Goal: Transaction & Acquisition: Purchase product/service

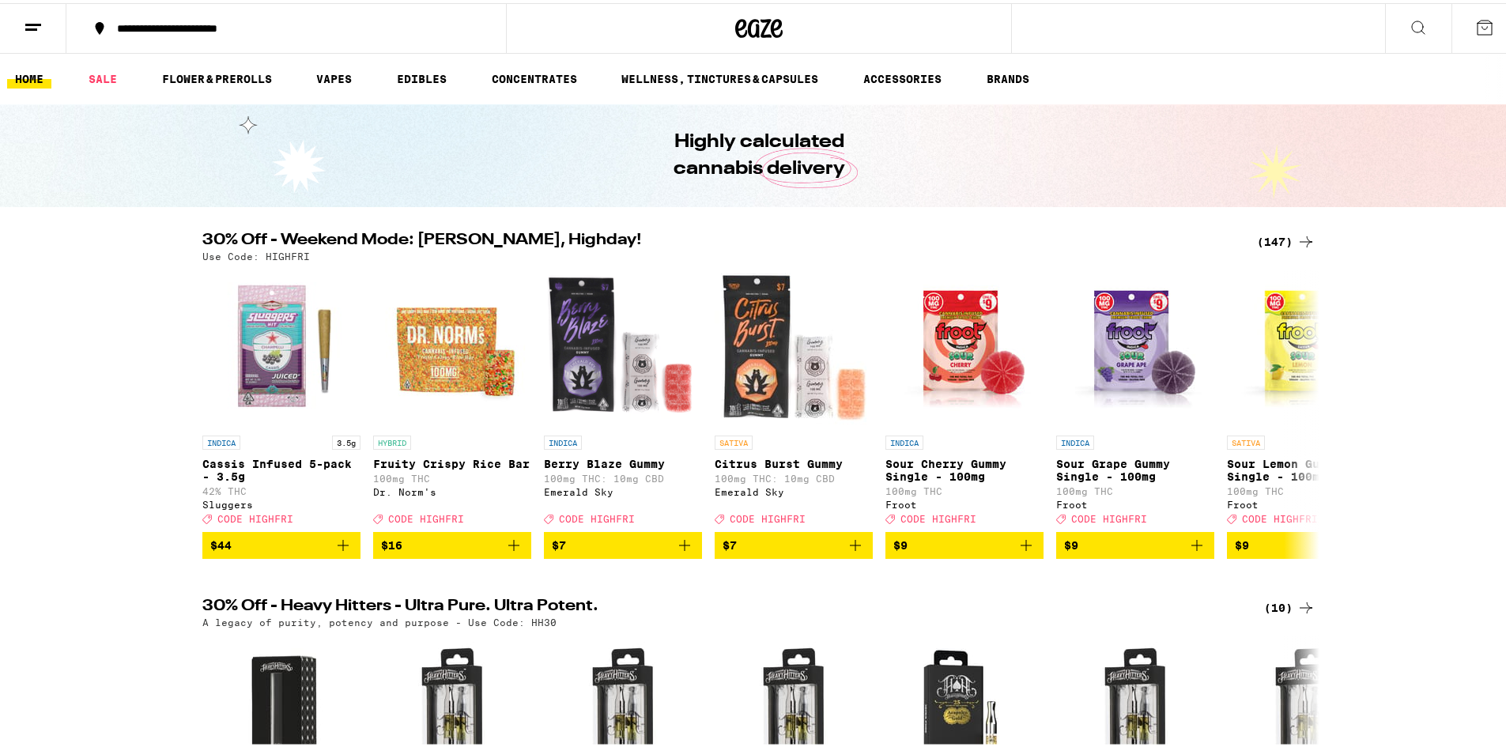
drag, startPoint x: 1512, startPoint y: 58, endPoint x: 1517, endPoint y: 7, distance: 50.9
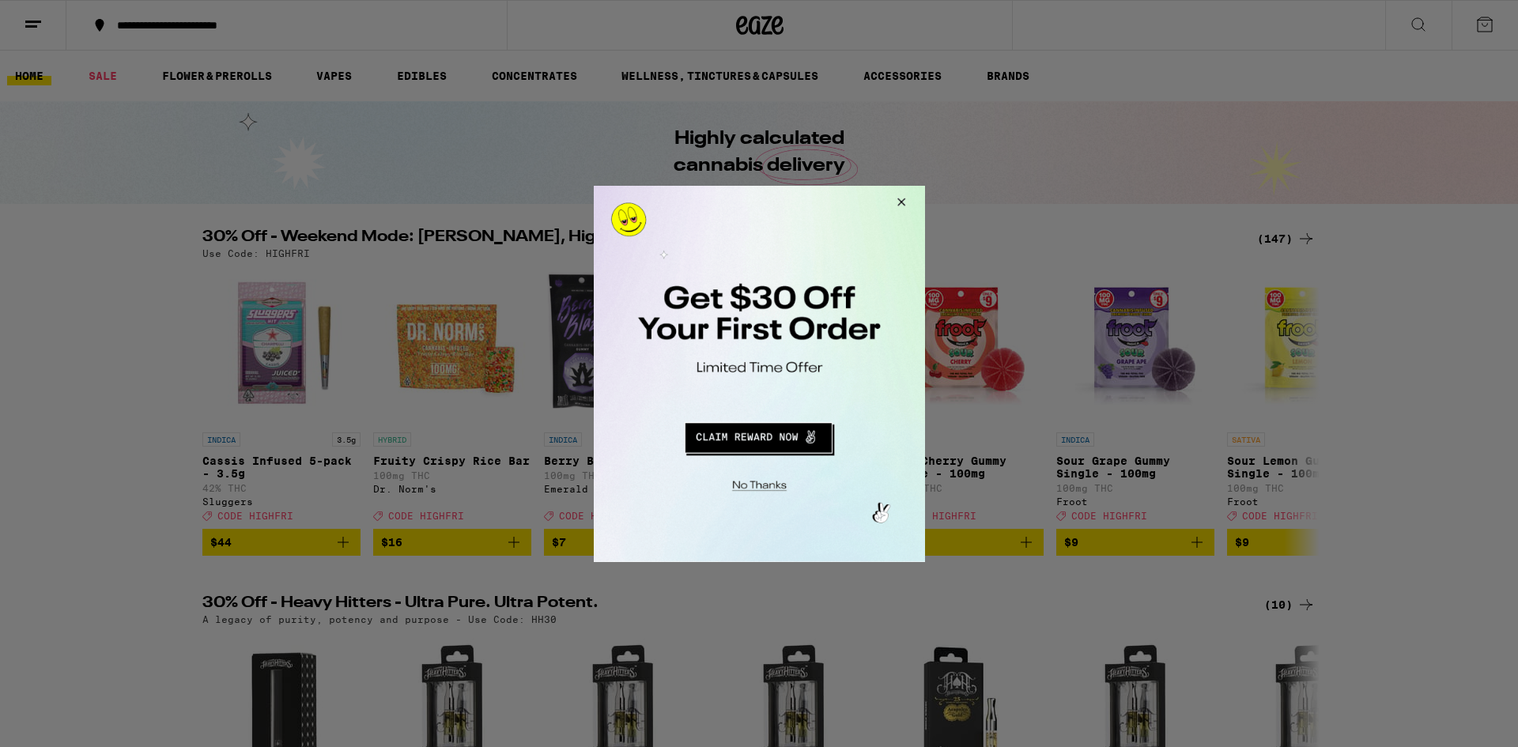
click at [224, 31] on div at bounding box center [759, 373] width 1518 height 747
click at [753, 433] on button "Redirect to URL" at bounding box center [757, 435] width 275 height 38
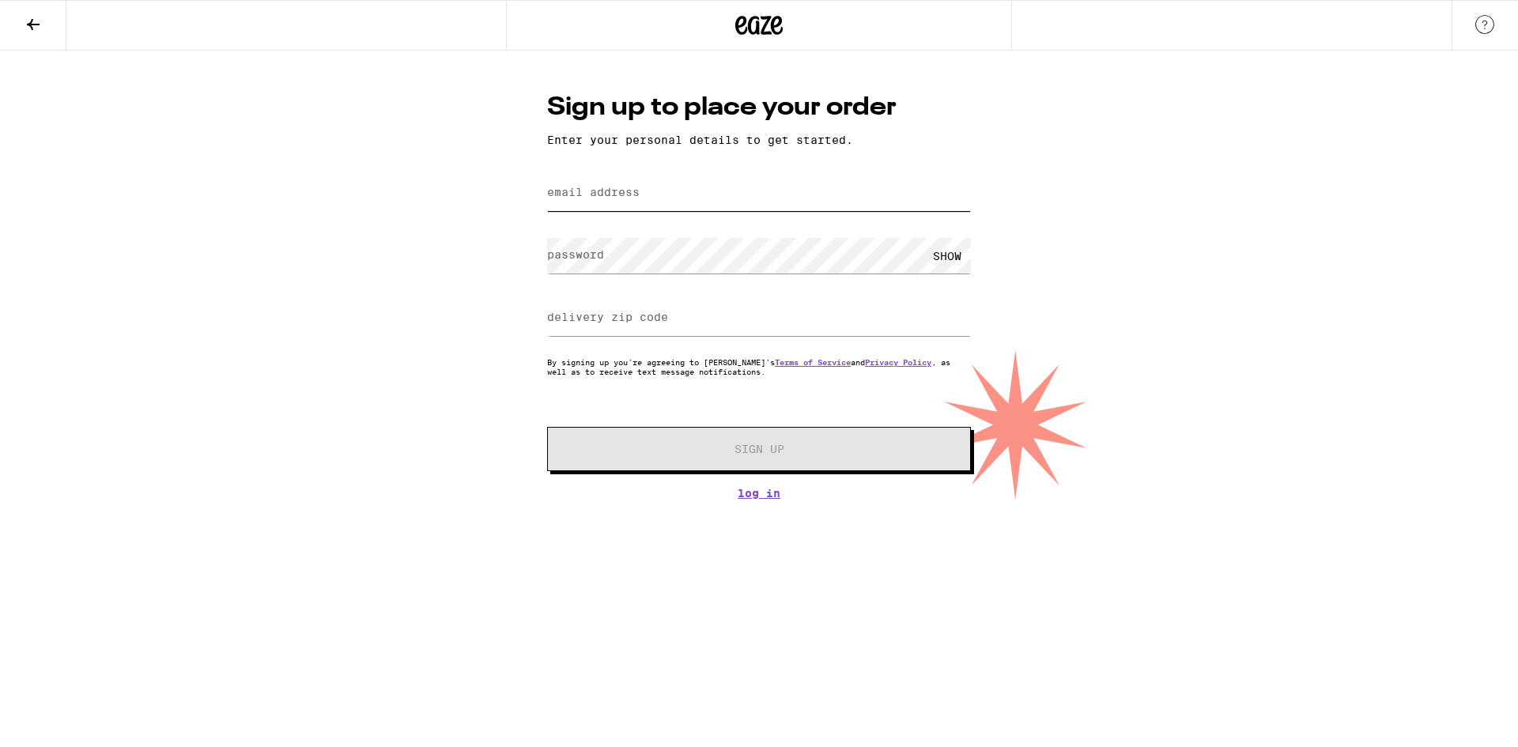
click at [598, 184] on input "email address" at bounding box center [759, 194] width 424 height 36
type input "[EMAIL_ADDRESS][DOMAIN_NAME]"
type input "92692"
click at [1067, 102] on div "Sign up to place your order Enter your personal details to get started. email a…" at bounding box center [759, 275] width 1518 height 449
click at [589, 259] on label "password" at bounding box center [575, 254] width 57 height 13
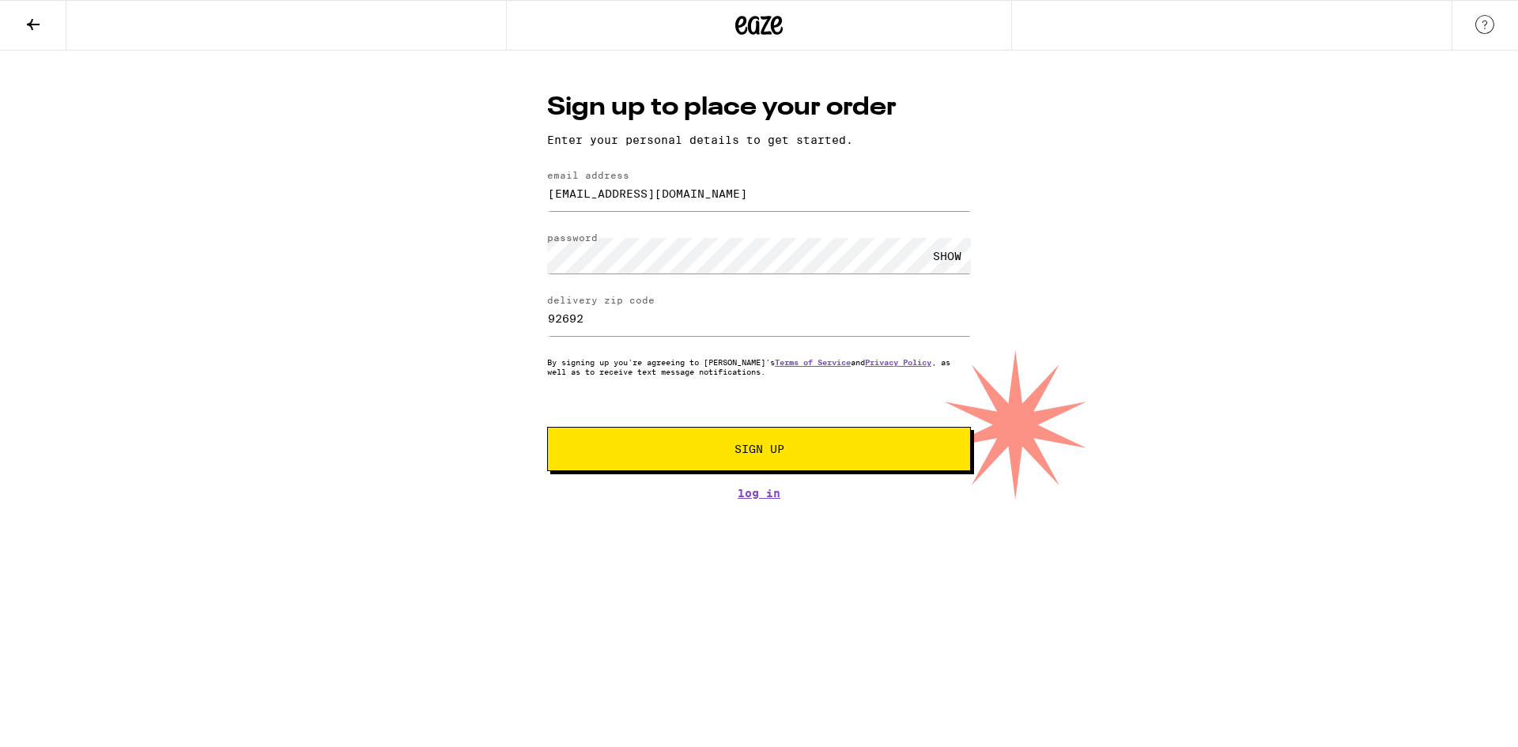
click at [755, 441] on button "Sign Up" at bounding box center [759, 449] width 424 height 44
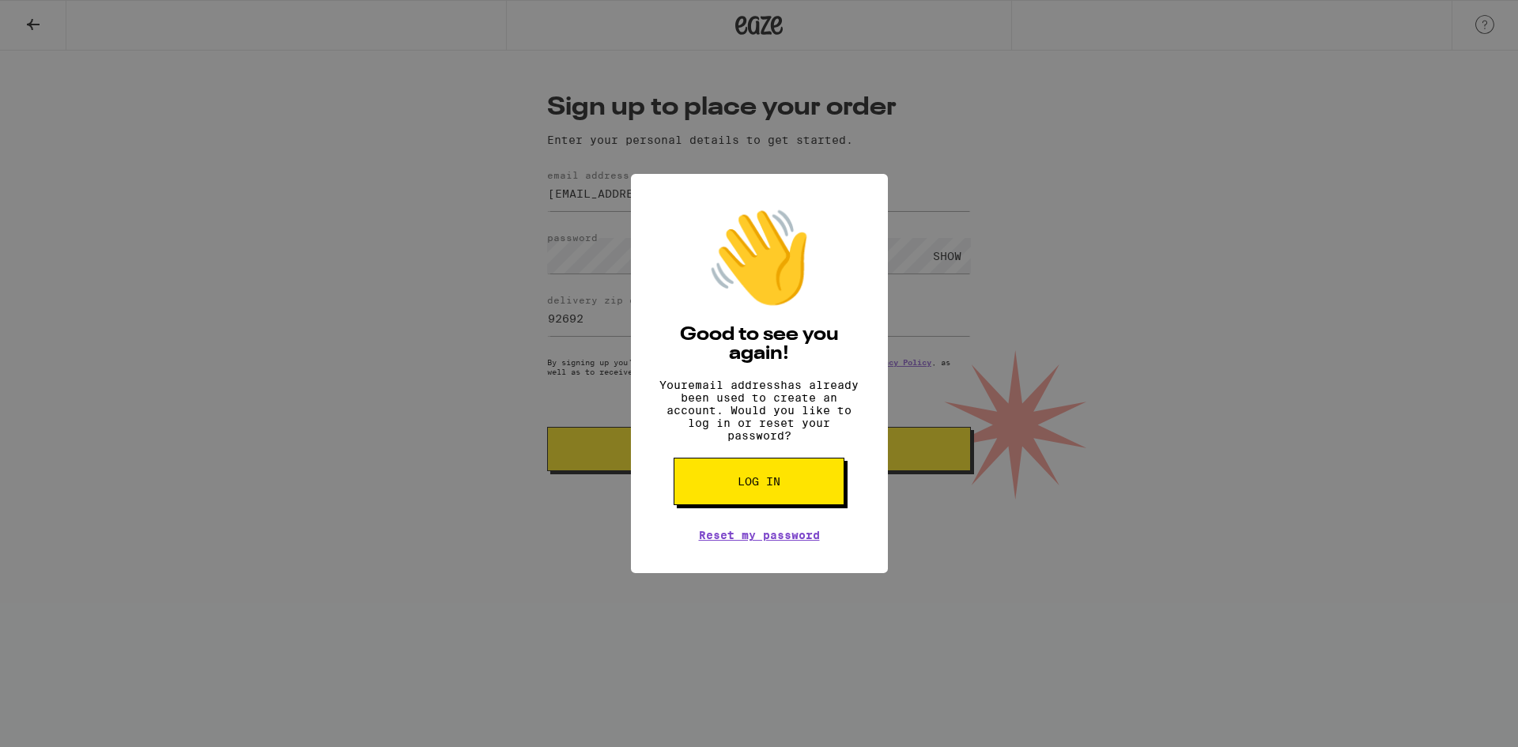
click at [759, 486] on button "Log in" at bounding box center [759, 481] width 171 height 47
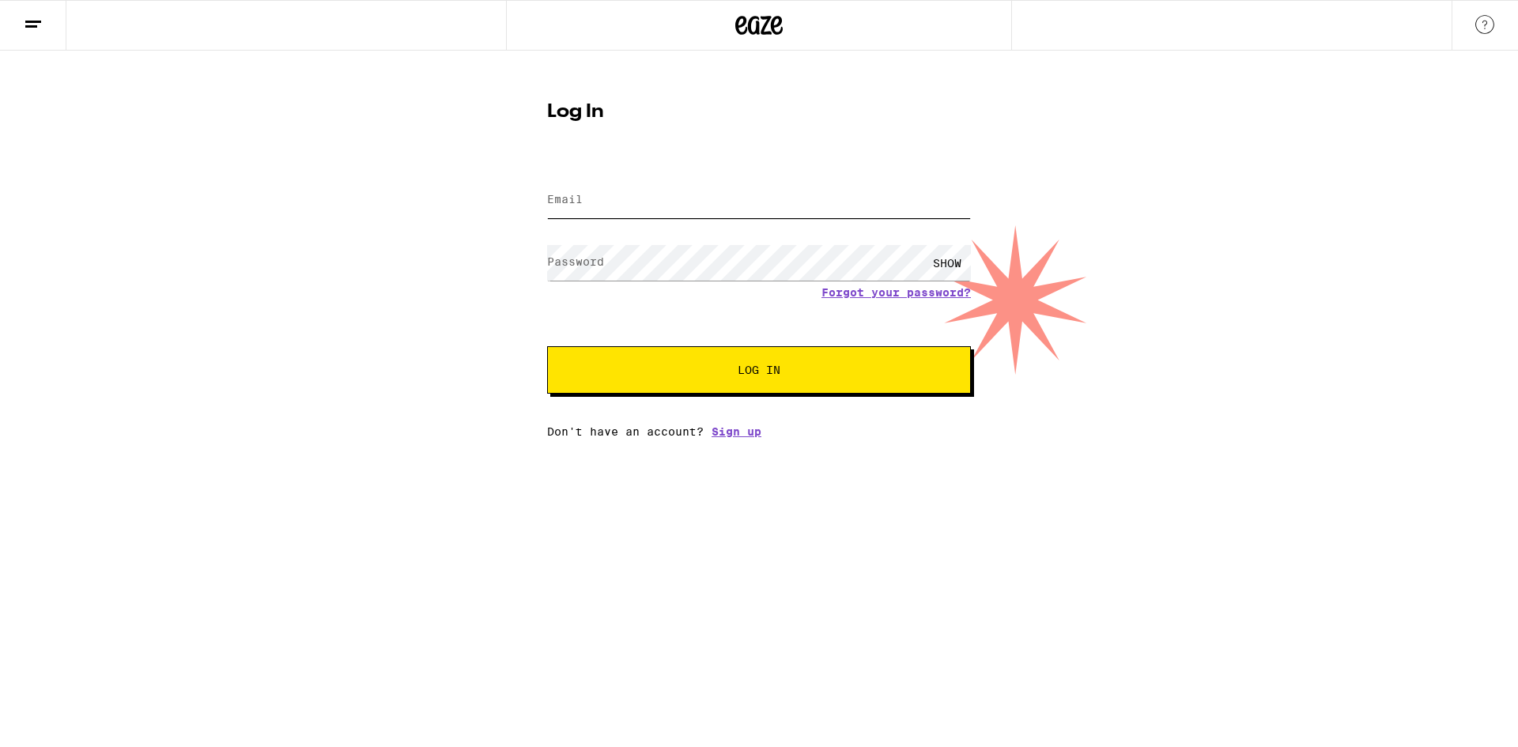
type input "[EMAIL_ADDRESS][DOMAIN_NAME]"
click at [950, 264] on div "SHOW" at bounding box center [947, 263] width 47 height 36
click at [735, 372] on span "Log In" at bounding box center [759, 370] width 296 height 11
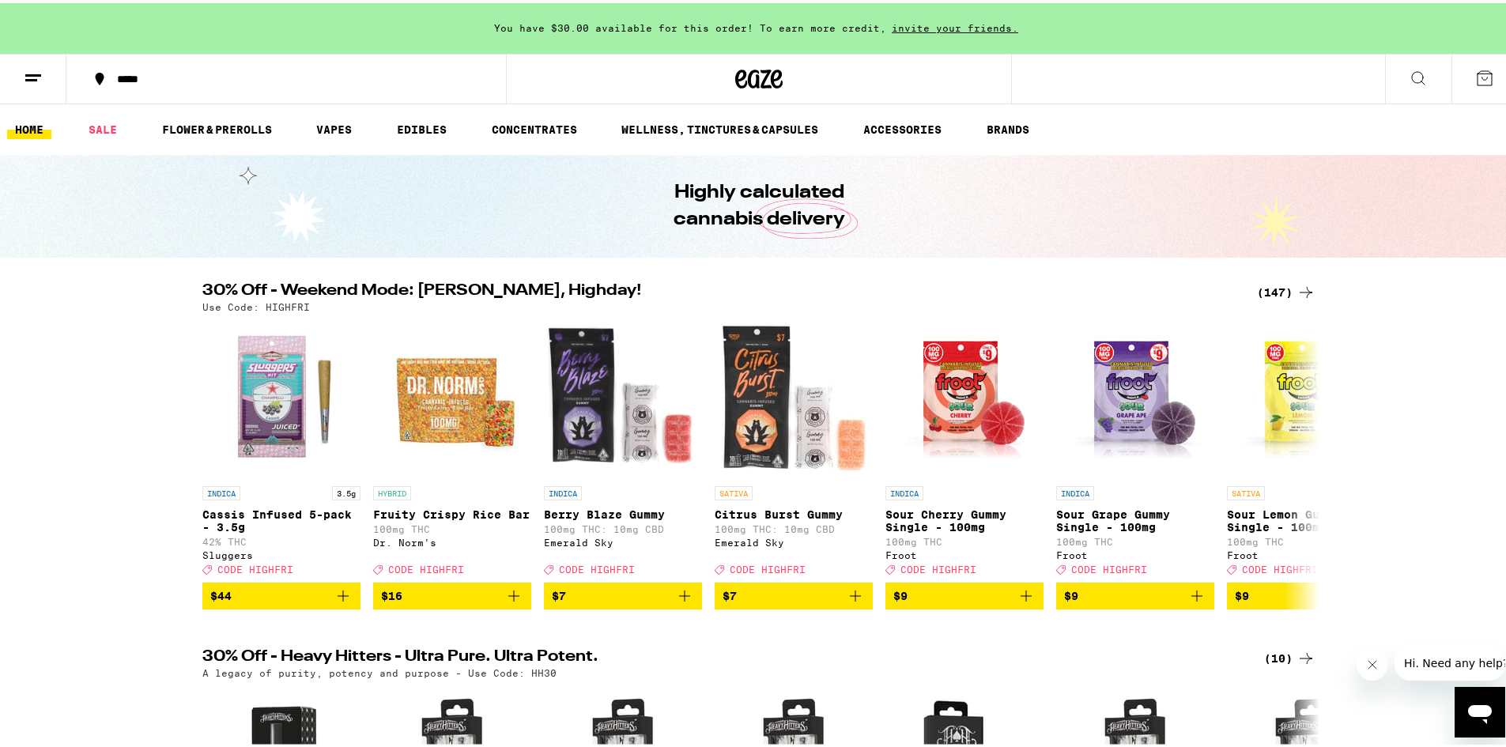
click at [1386, 85] on button at bounding box center [1418, 76] width 66 height 50
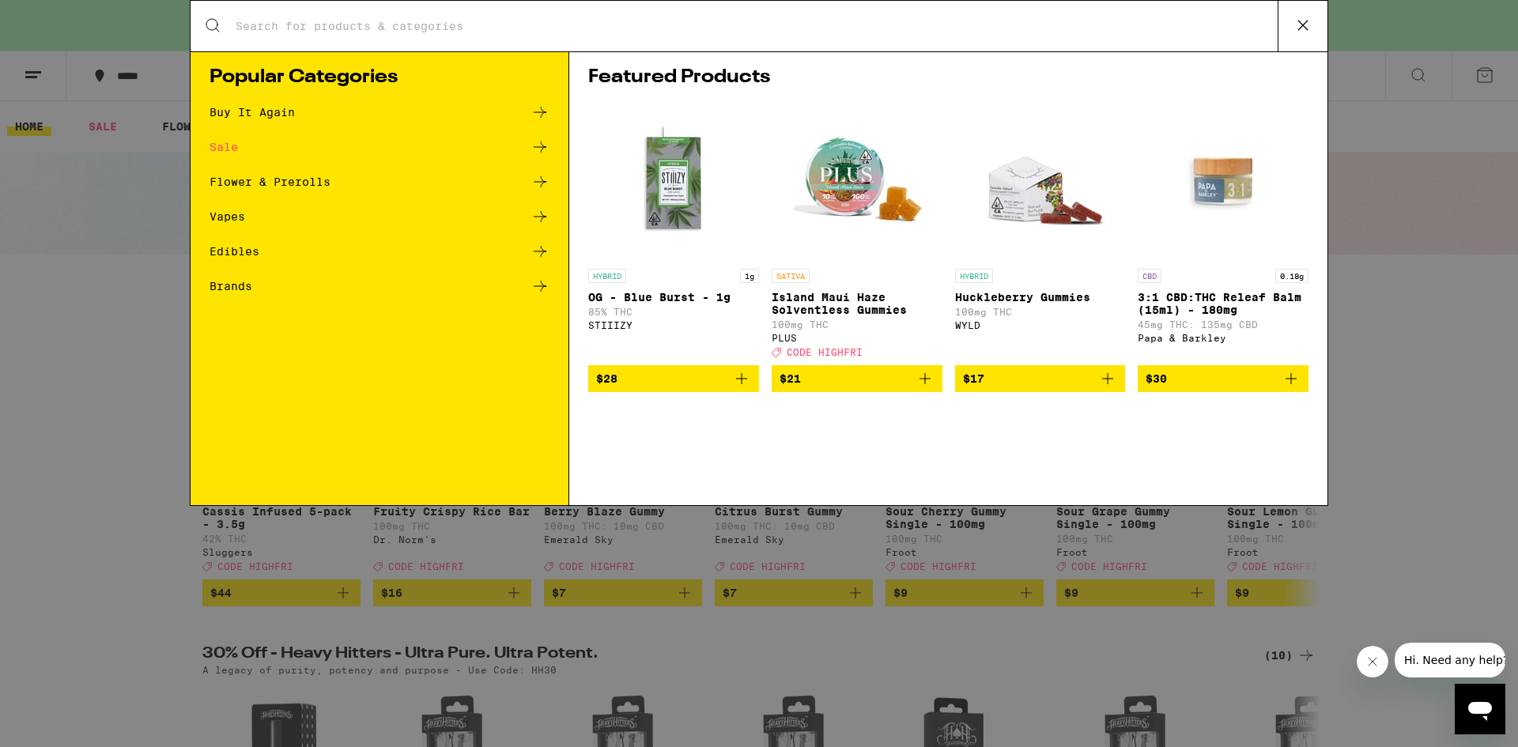
click at [1304, 21] on icon at bounding box center [1303, 25] width 24 height 24
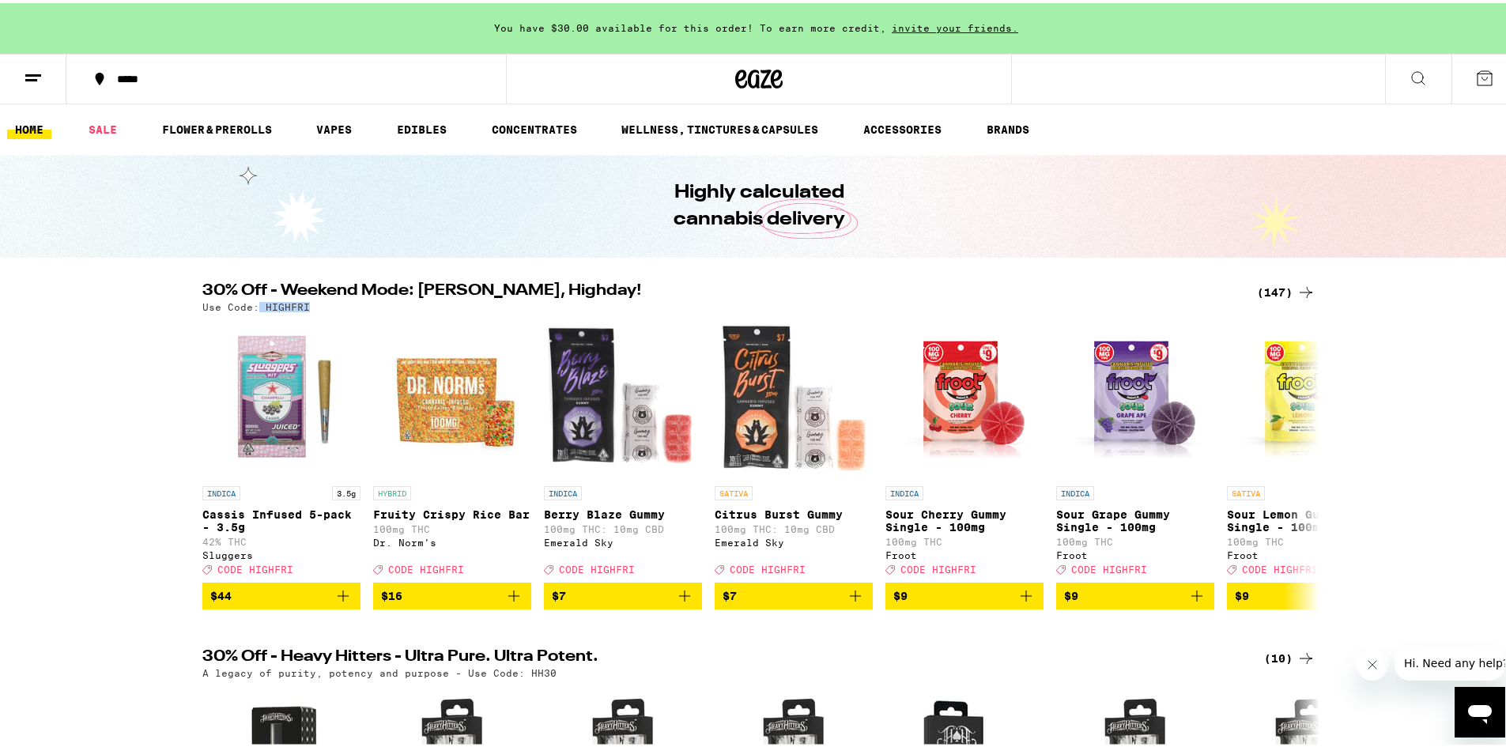
drag, startPoint x: 298, startPoint y: 304, endPoint x: 251, endPoint y: 299, distance: 46.9
click at [251, 299] on p "Use Code: HIGHFRI" at bounding box center [256, 304] width 108 height 10
click at [274, 298] on h2 "30% Off - Weekend Mode: [PERSON_NAME], Highday!" at bounding box center [720, 289] width 1036 height 19
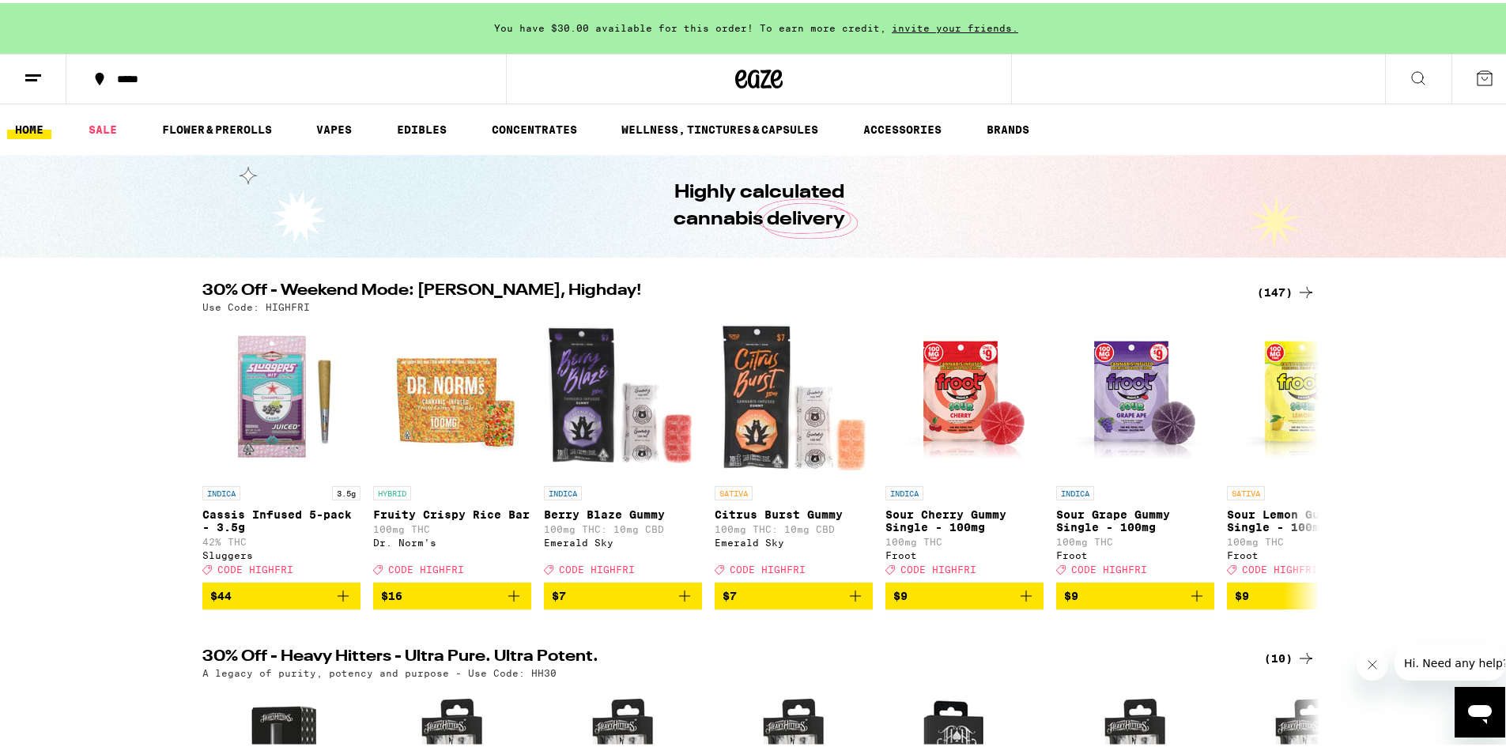
click at [277, 306] on p "Use Code: HIGHFRI" at bounding box center [256, 304] width 108 height 10
copy p "HIGHFRI"
click at [1267, 289] on div "(147)" at bounding box center [1286, 289] width 59 height 19
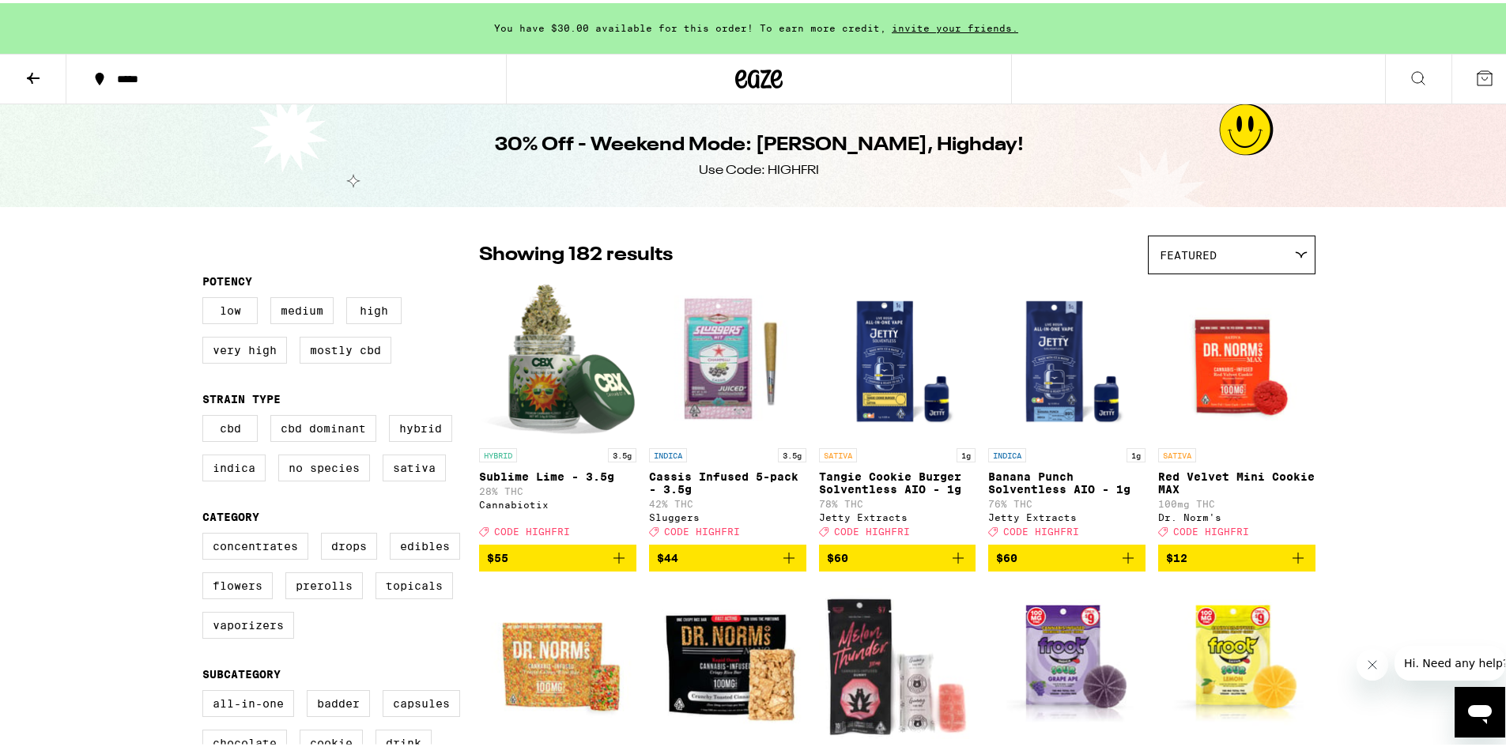
click at [1439, 662] on span "Hi. Need any help?" at bounding box center [1455, 662] width 104 height 13
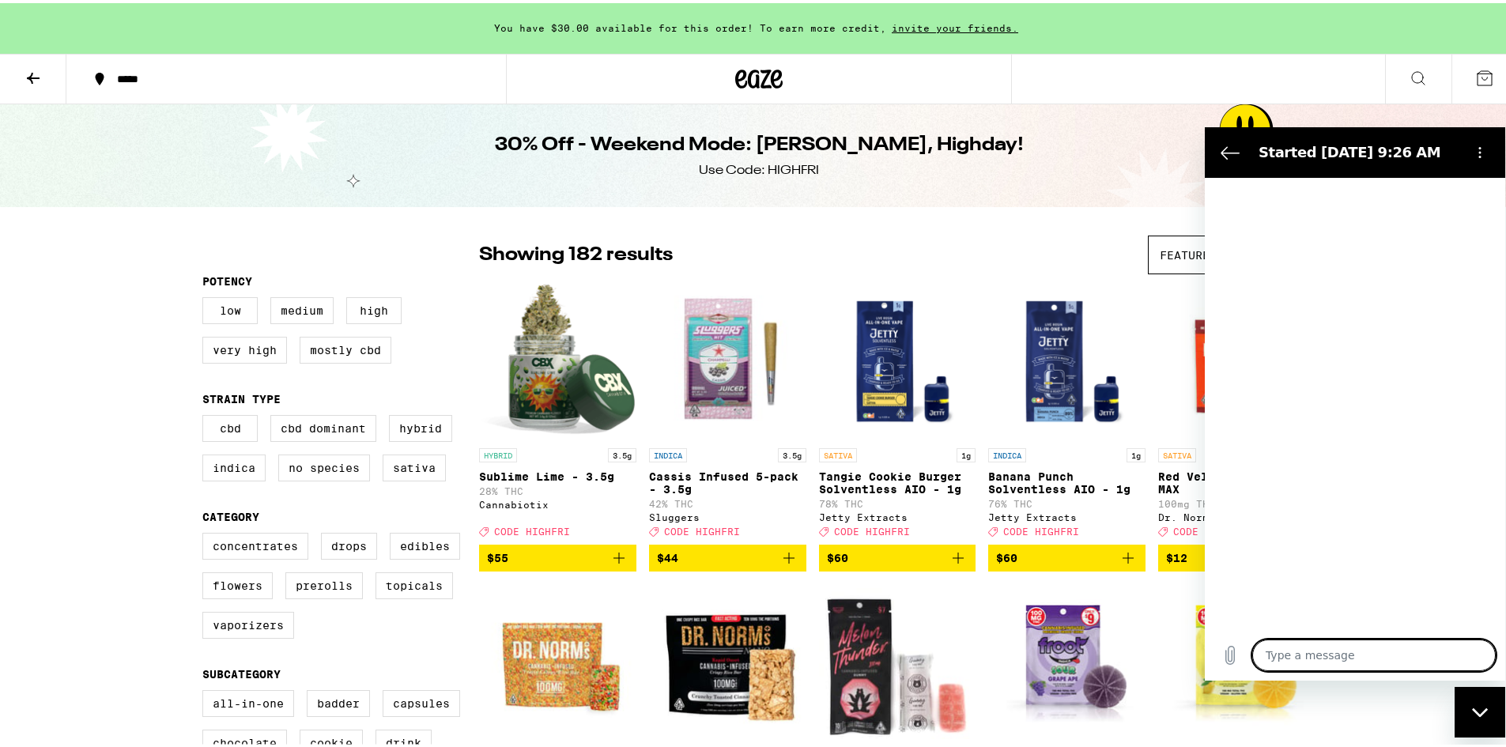
type textarea "x"
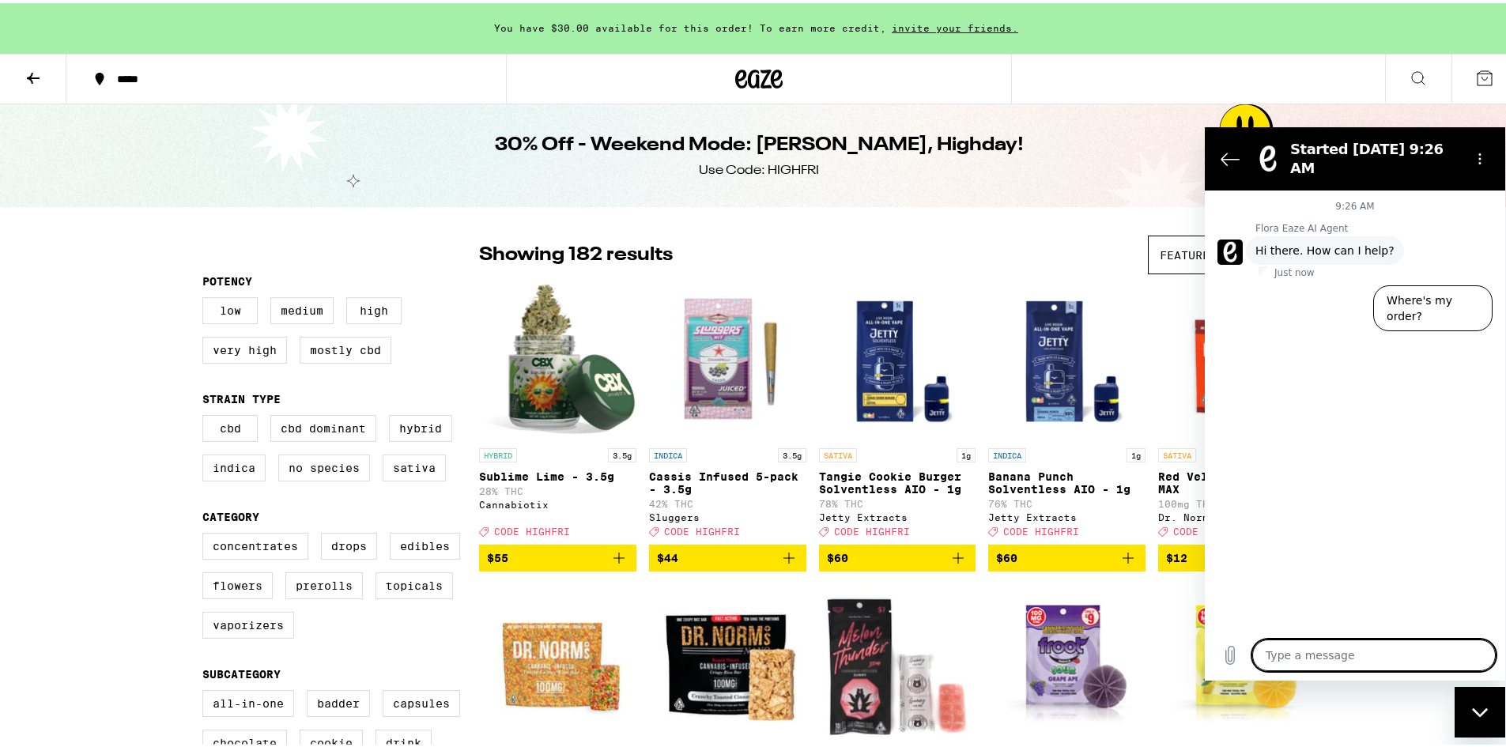
type textarea "I"
type textarea "x"
type textarea "I"
type textarea "x"
type textarea "I w"
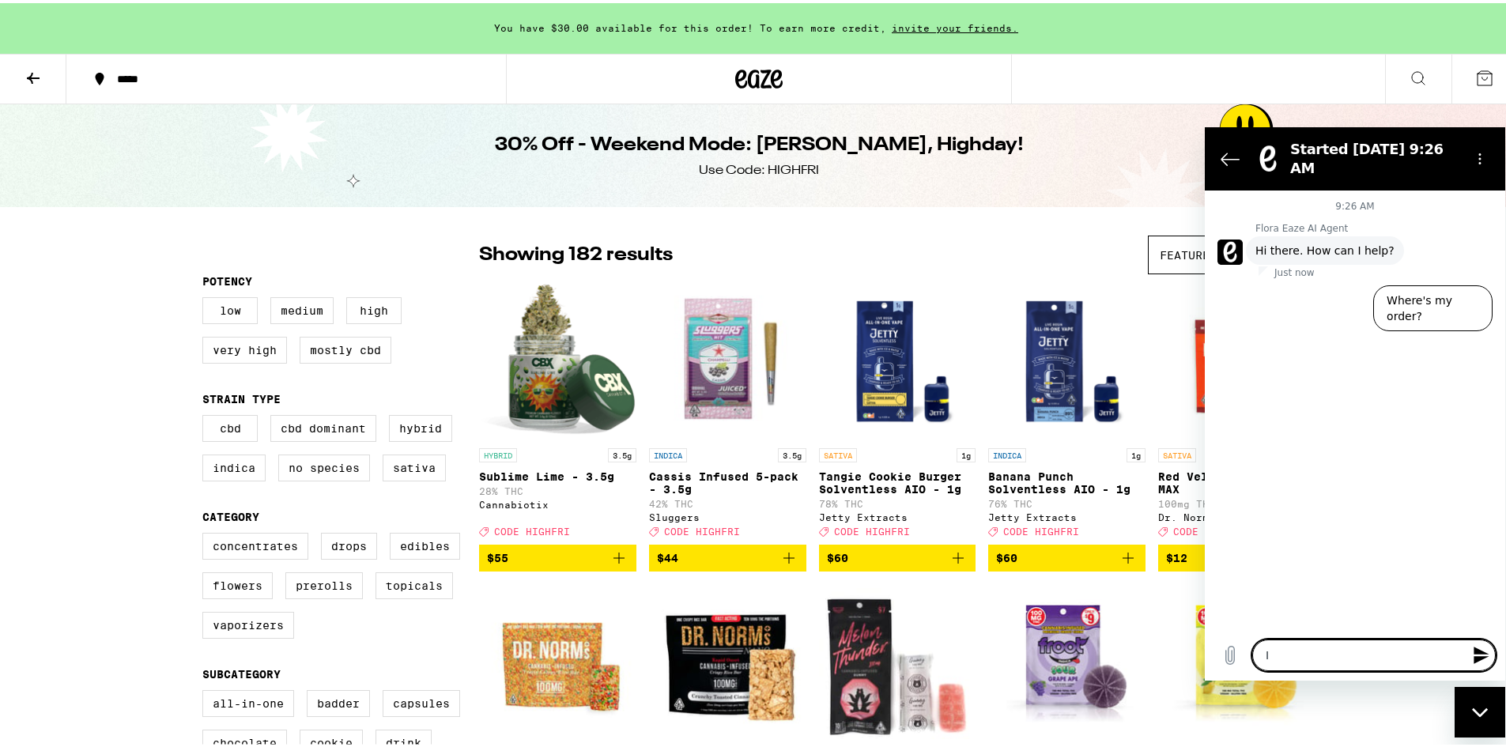
type textarea "x"
type textarea "I wa"
type textarea "x"
type textarea "I wan"
type textarea "x"
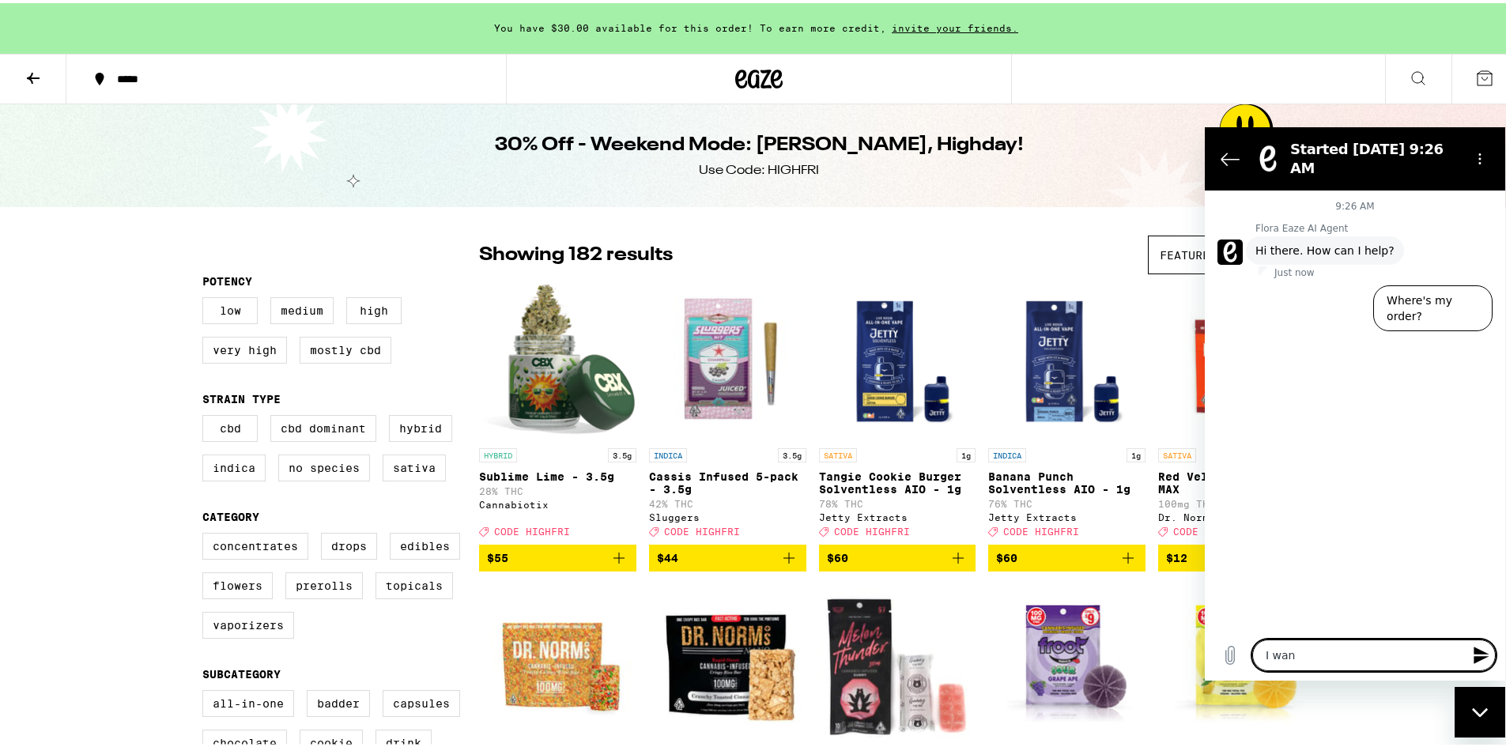
type textarea "I want"
type textarea "x"
type textarea "I want"
type textarea "x"
type textarea "I want C"
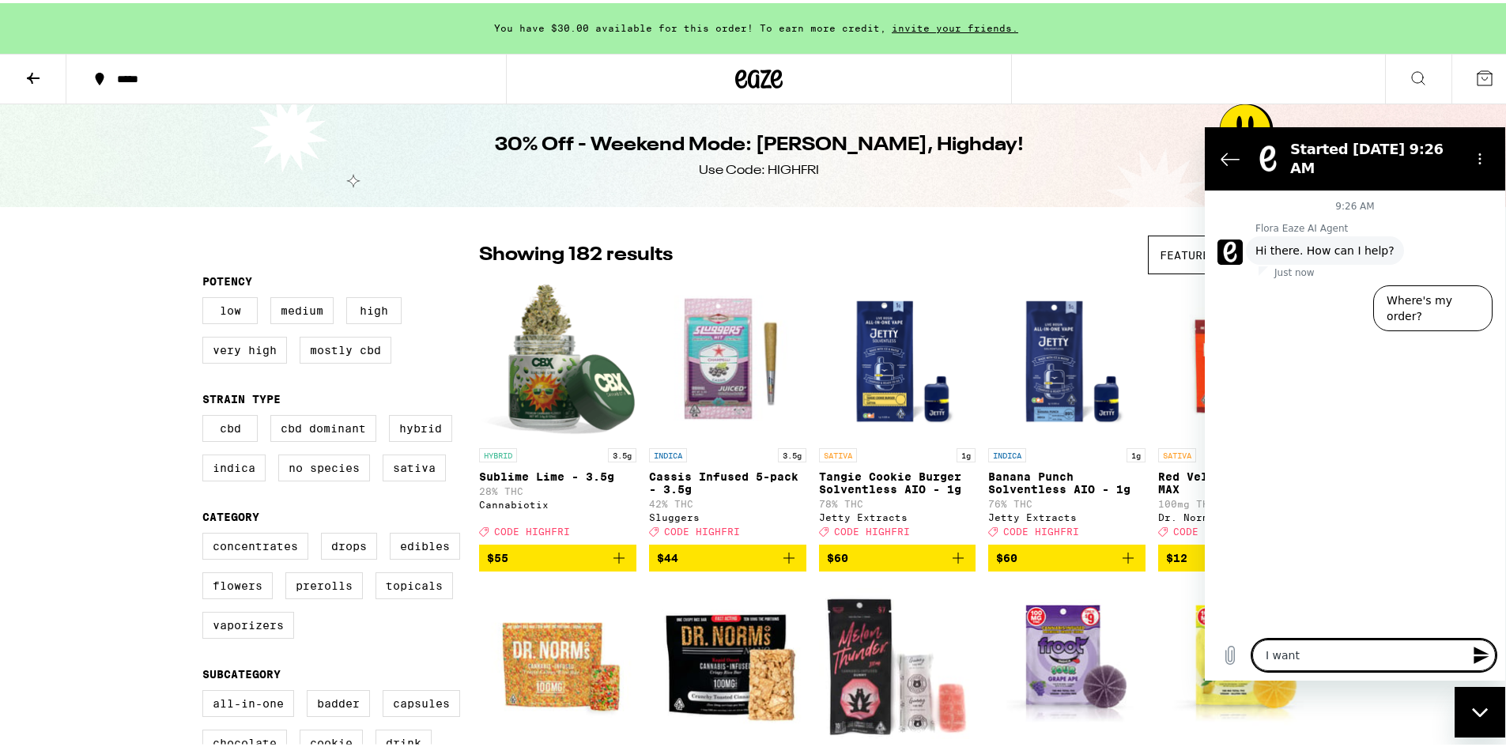
type textarea "x"
type textarea "I want Cl"
type textarea "x"
type textarea "I want Cla"
type textarea "x"
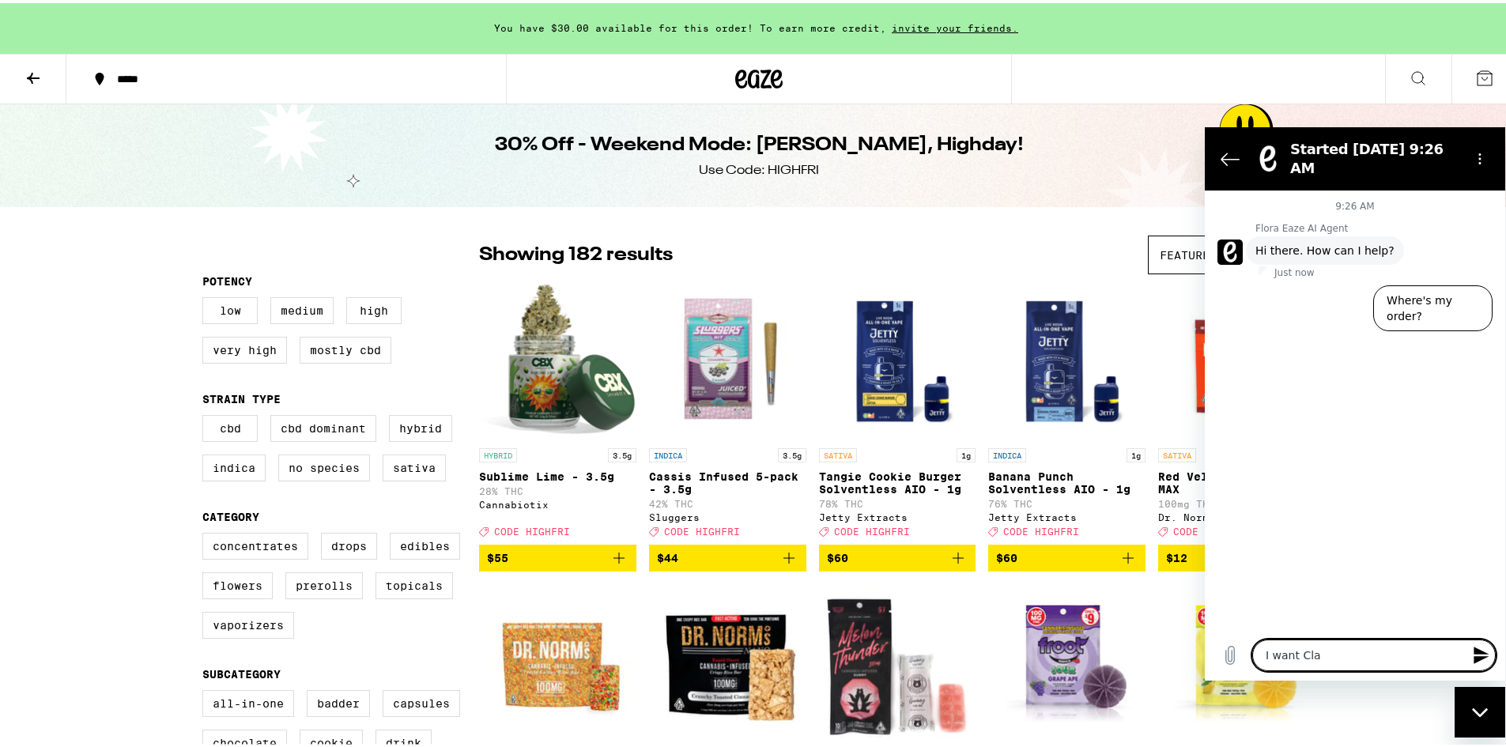
type textarea "I want Clab"
type textarea "x"
type textarea "I want [PERSON_NAME]"
type textarea "x"
type textarea "I want Clabou"
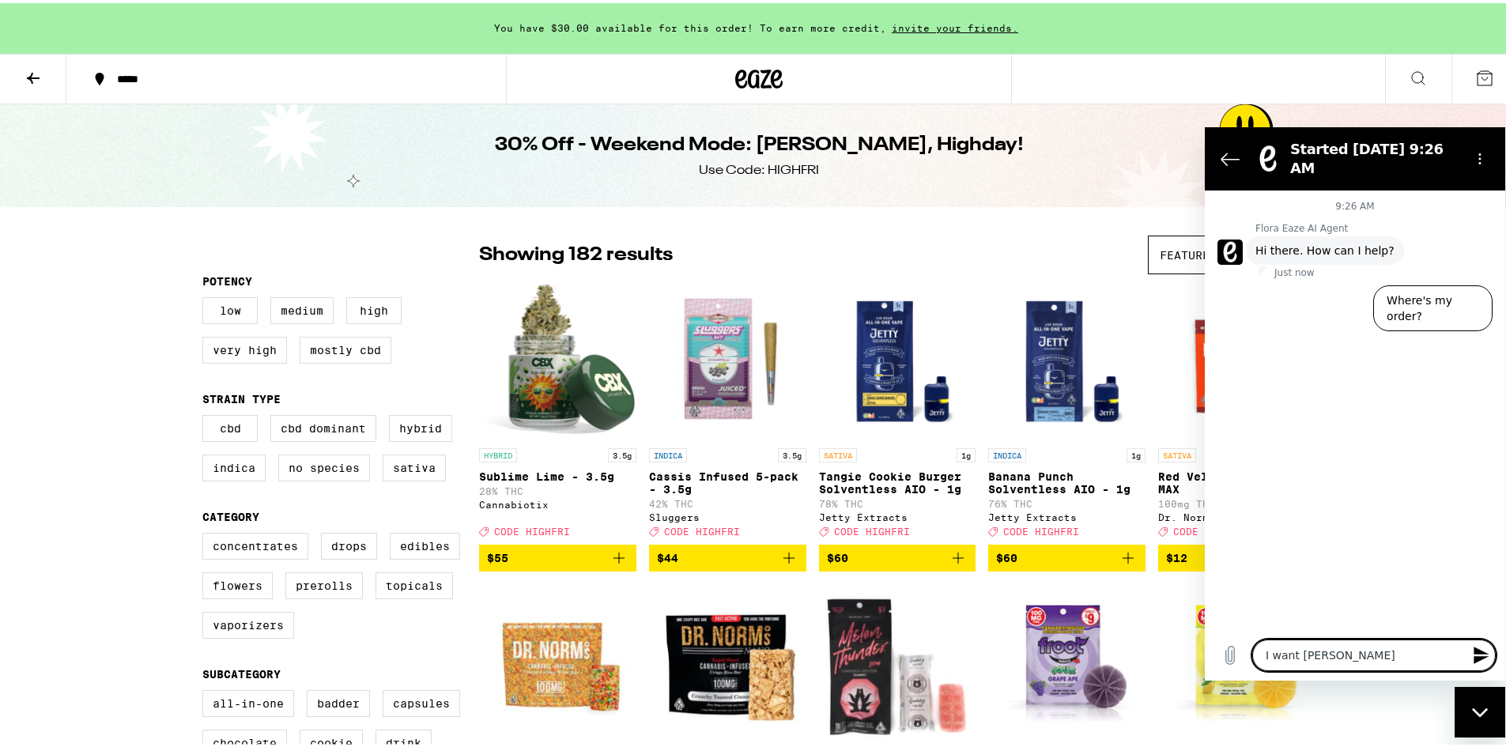
type textarea "x"
type textarea "I want Clabour"
type textarea "x"
type textarea "I want Clabourn"
type textarea "x"
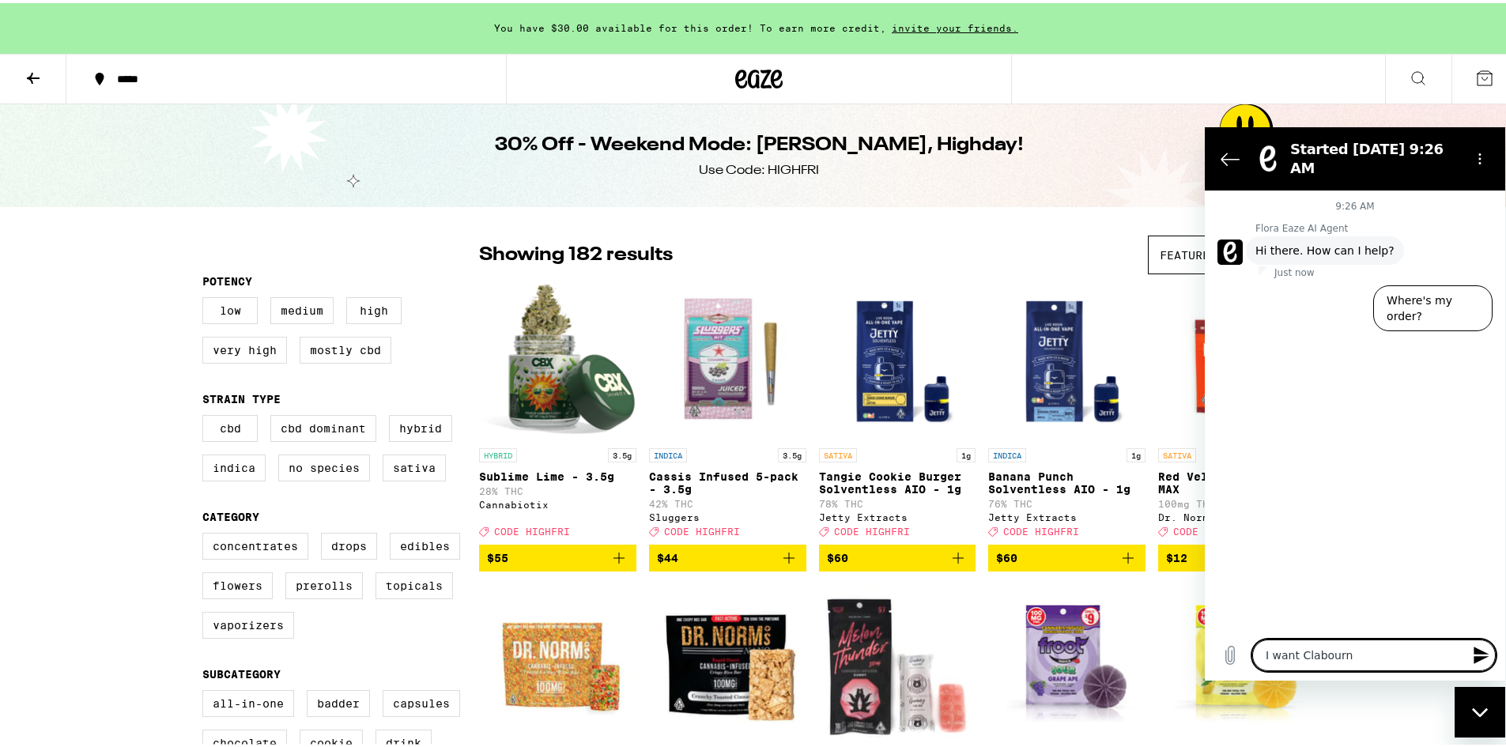
type textarea "I want Clabourne"
type textarea "x"
type textarea "I want Clabourne"
type textarea "x"
type textarea "I want Clabourne p"
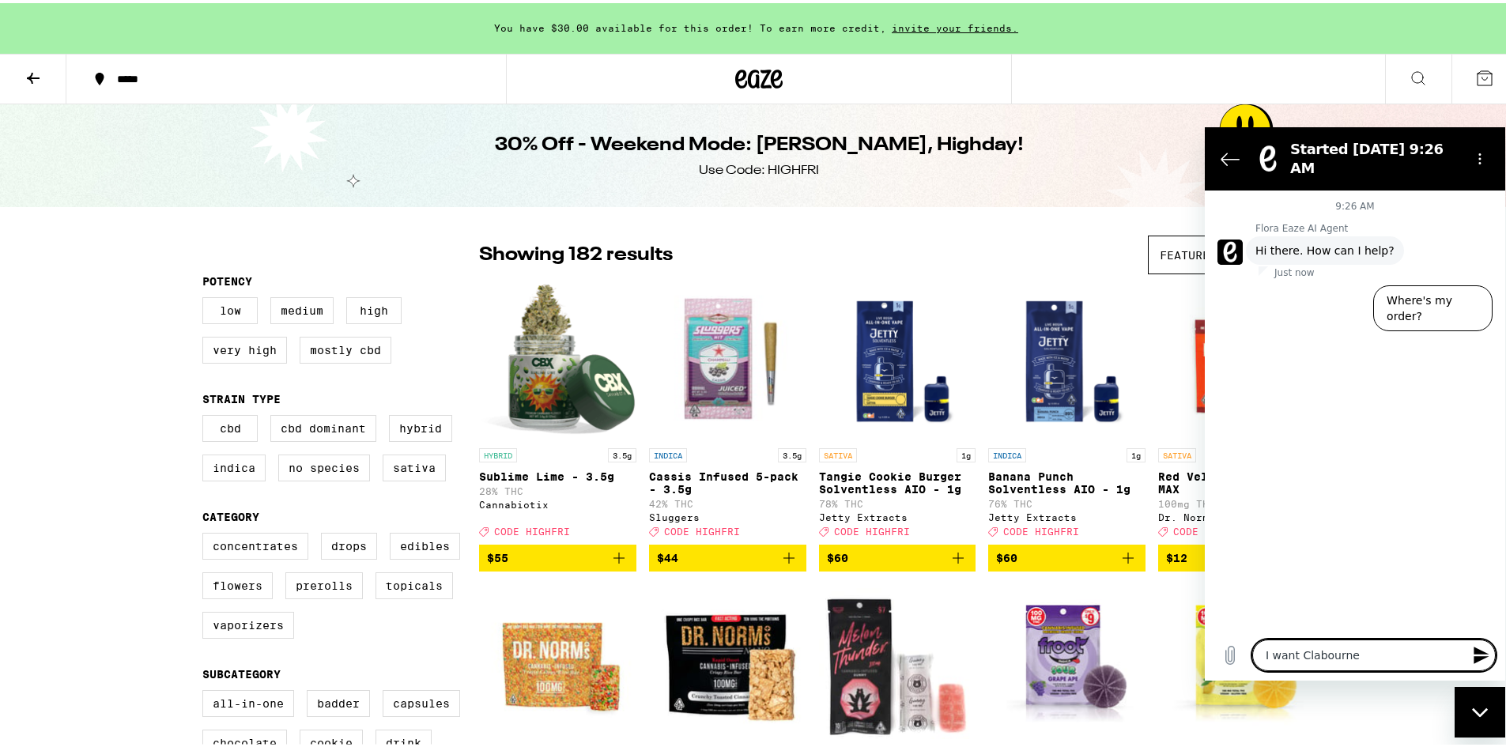
type textarea "x"
type textarea "I want Clabourne pr"
type textarea "x"
type textarea "I want Clabourne pre"
type textarea "x"
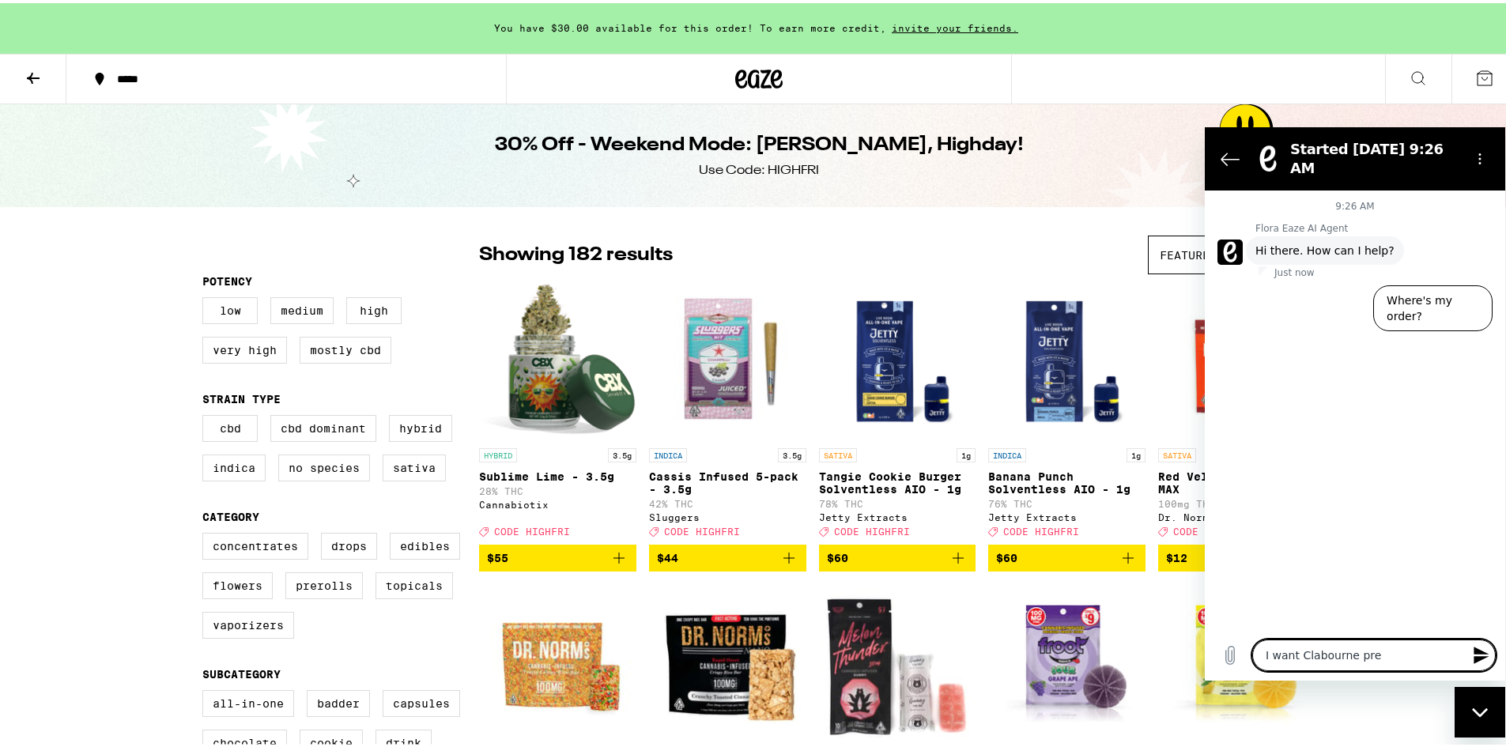
type textarea "I want Clabourne prer"
type textarea "x"
type textarea "I want [PERSON_NAME]"
type textarea "x"
type textarea "I want Clabourne prerol"
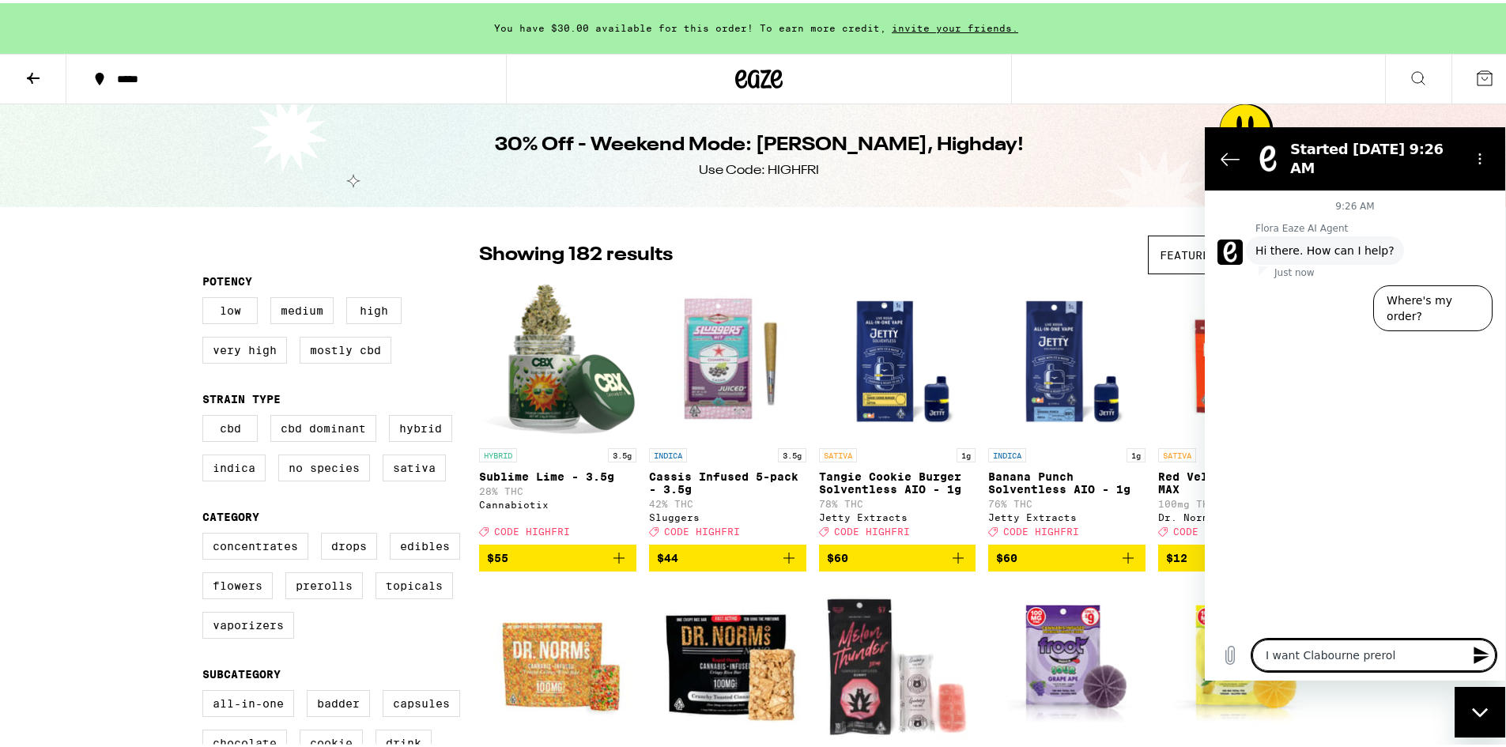
type textarea "x"
type textarea "I want Clabourne prerole"
type textarea "x"
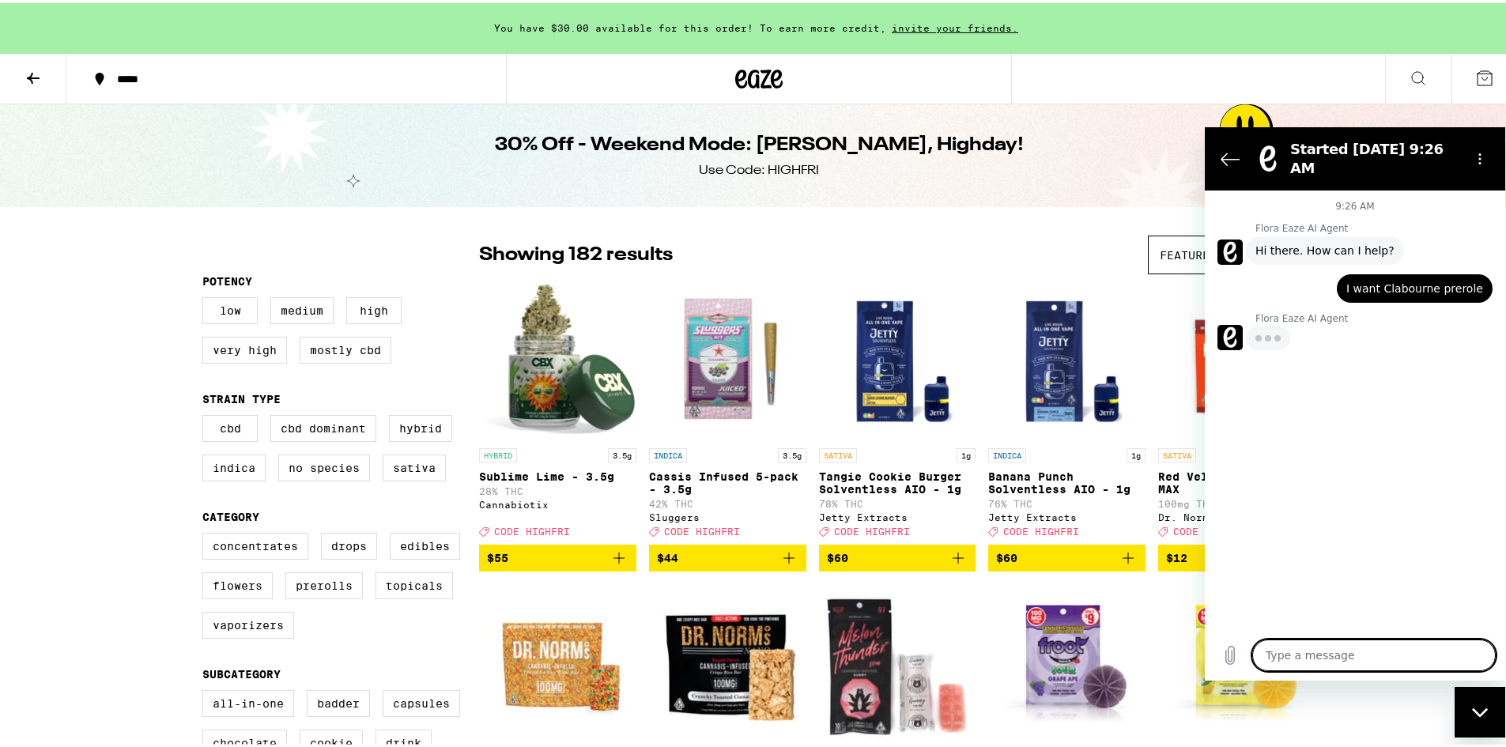
type textarea "x"
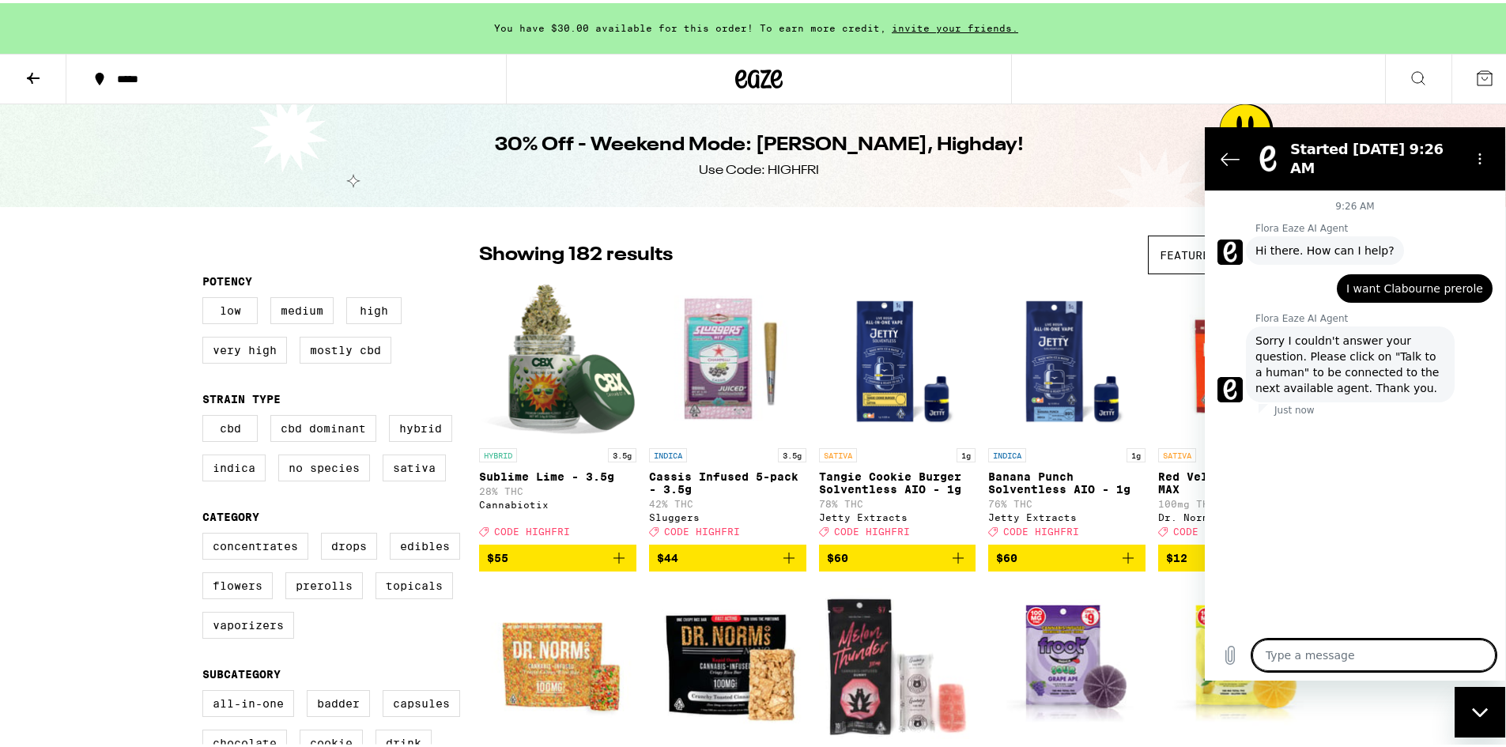
click at [1097, 154] on div "30% Off - Weekend Mode: [PERSON_NAME], Highday! Use Code: HIGHFRI" at bounding box center [759, 152] width 1518 height 103
click at [1220, 150] on button "Back to the conversation list" at bounding box center [1230, 158] width 32 height 32
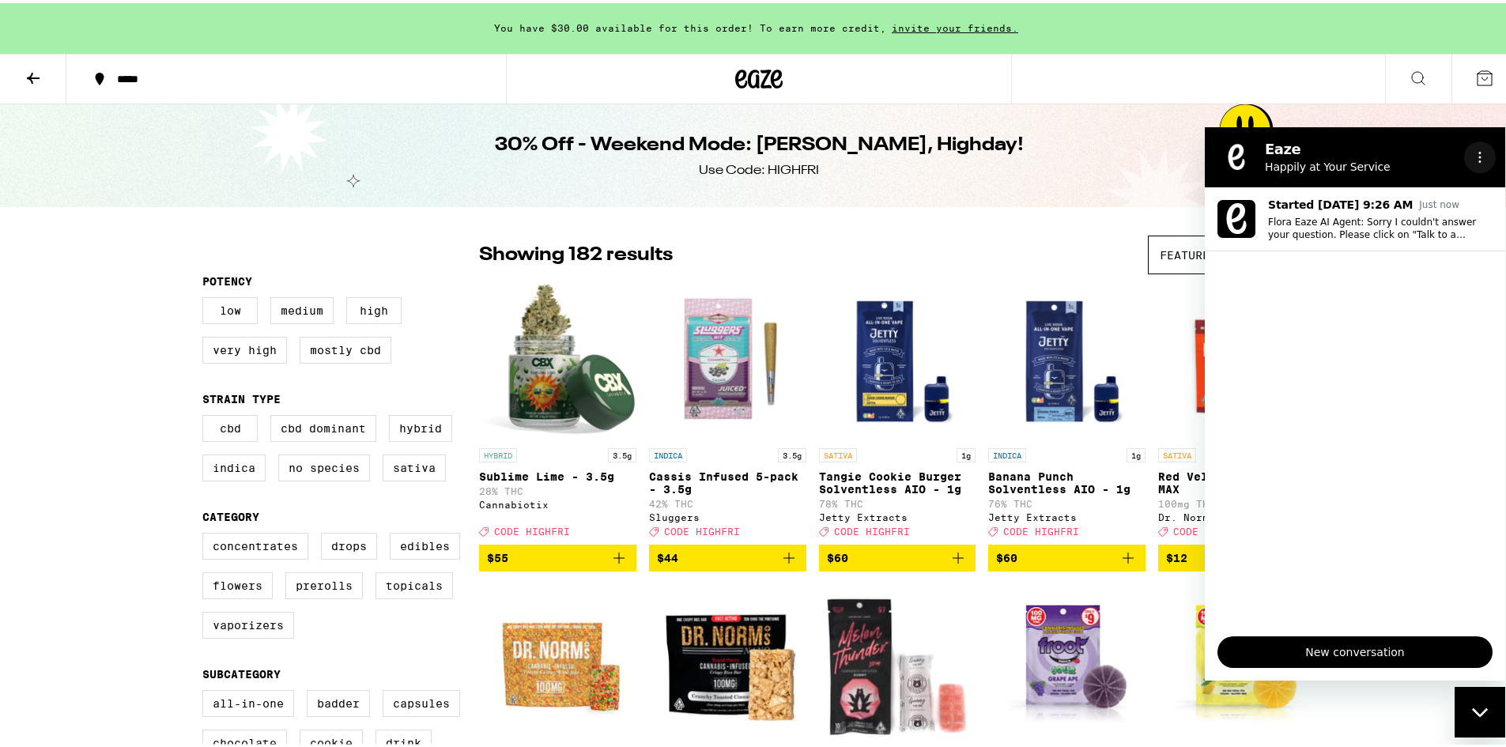
click at [1486, 150] on button "Options menu" at bounding box center [1480, 157] width 32 height 32
click at [1357, 88] on div "*****" at bounding box center [759, 76] width 1518 height 51
click at [926, 178] on div "30% Off - Weekend Mode: [PERSON_NAME], Highday! Use Code: HIGHFRI" at bounding box center [758, 152] width 607 height 103
click at [926, 240] on div "Showing 182 results Featured Featured Price: Low to High Price: High to Low" at bounding box center [897, 251] width 837 height 39
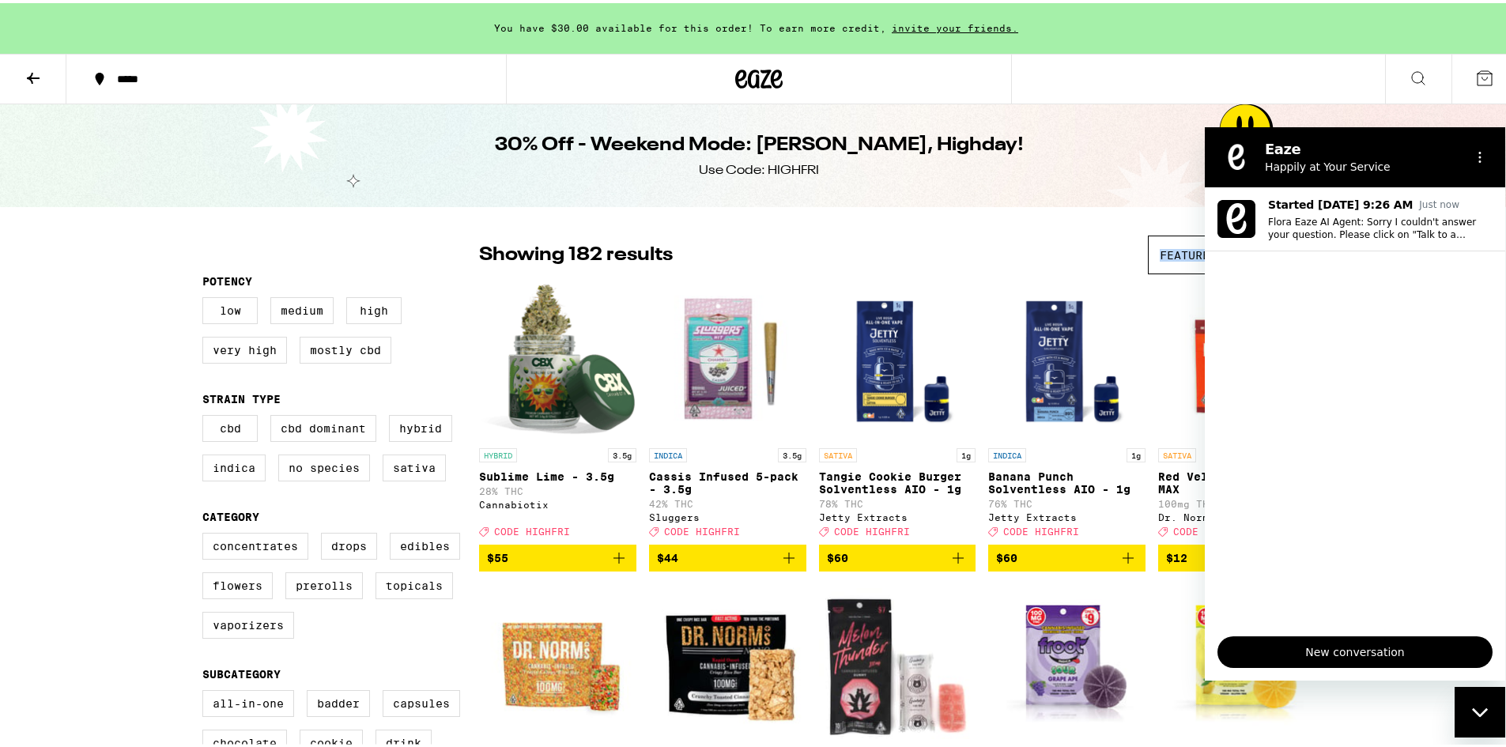
click at [1475, 74] on icon at bounding box center [1484, 75] width 19 height 19
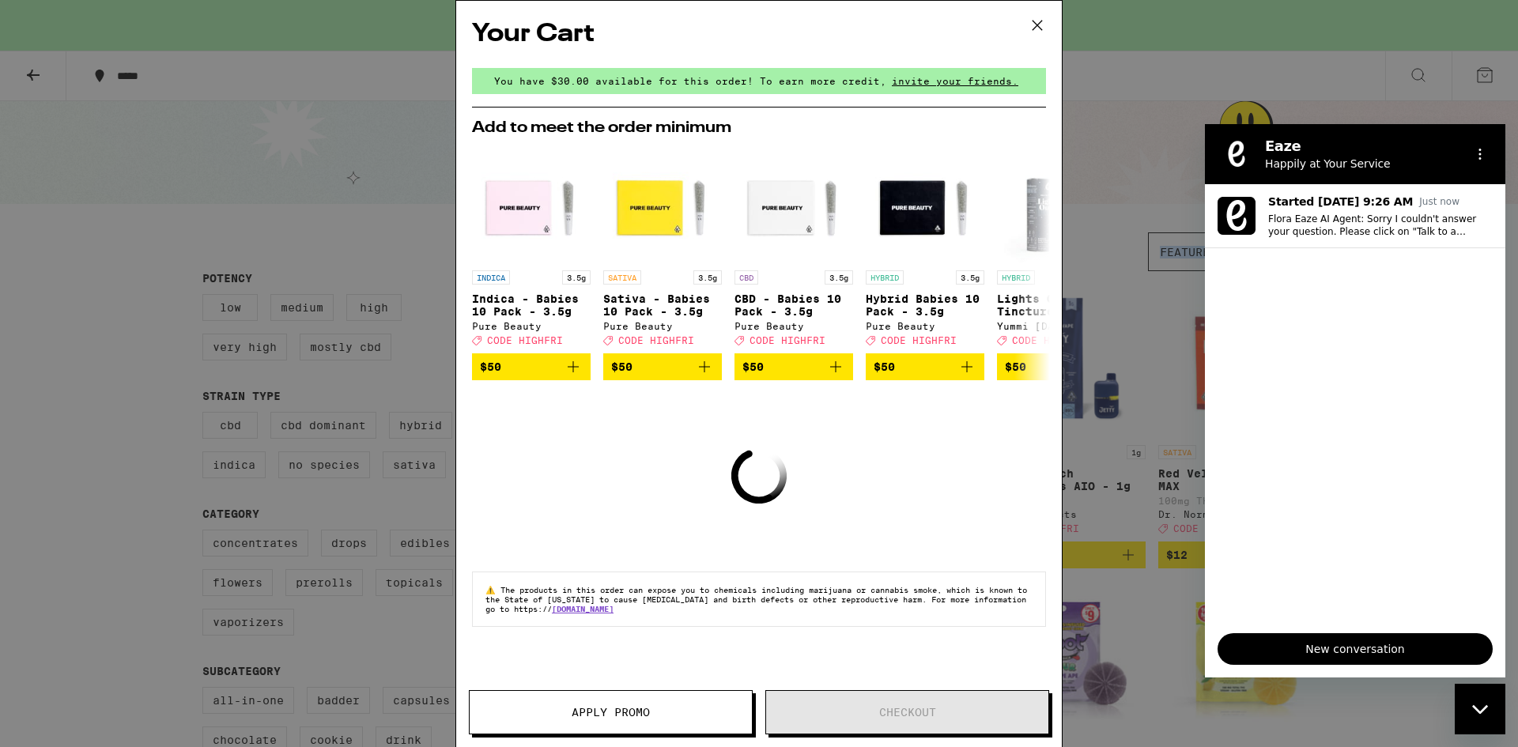
click at [1039, 22] on icon at bounding box center [1038, 25] width 24 height 24
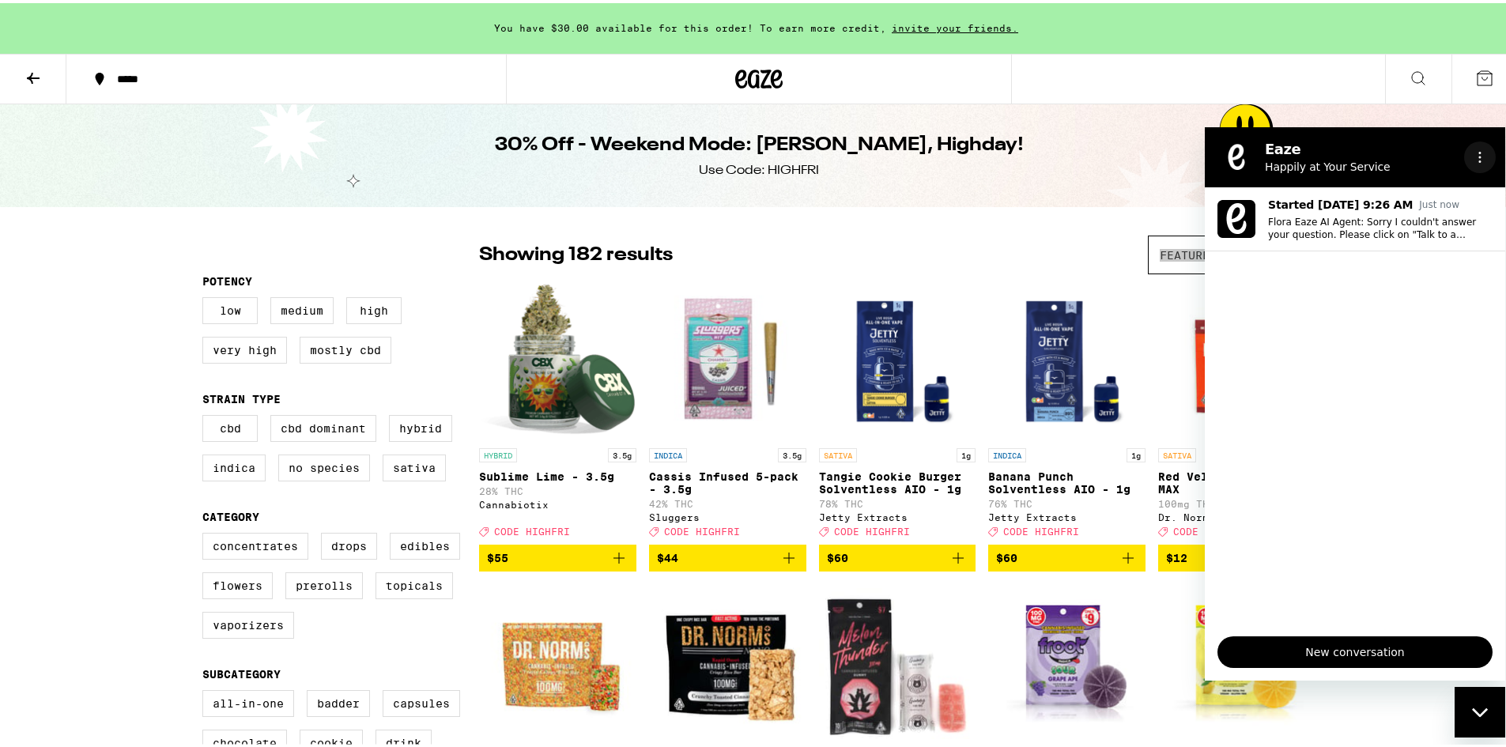
click at [1480, 164] on button "Options menu" at bounding box center [1480, 157] width 32 height 32
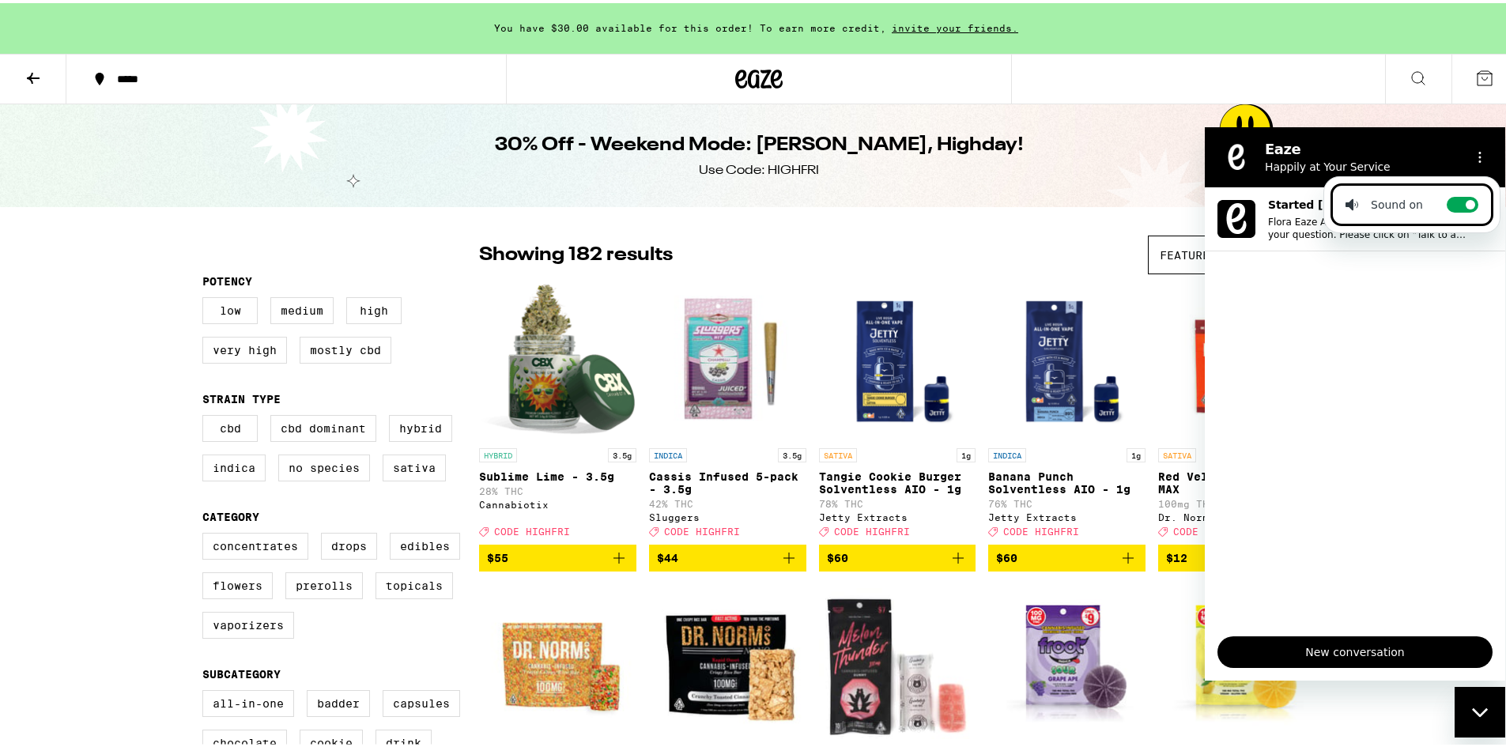
click at [1026, 127] on div "30% Off - Weekend Mode: [PERSON_NAME], Highday! Use Code: HIGHFRI" at bounding box center [758, 152] width 607 height 103
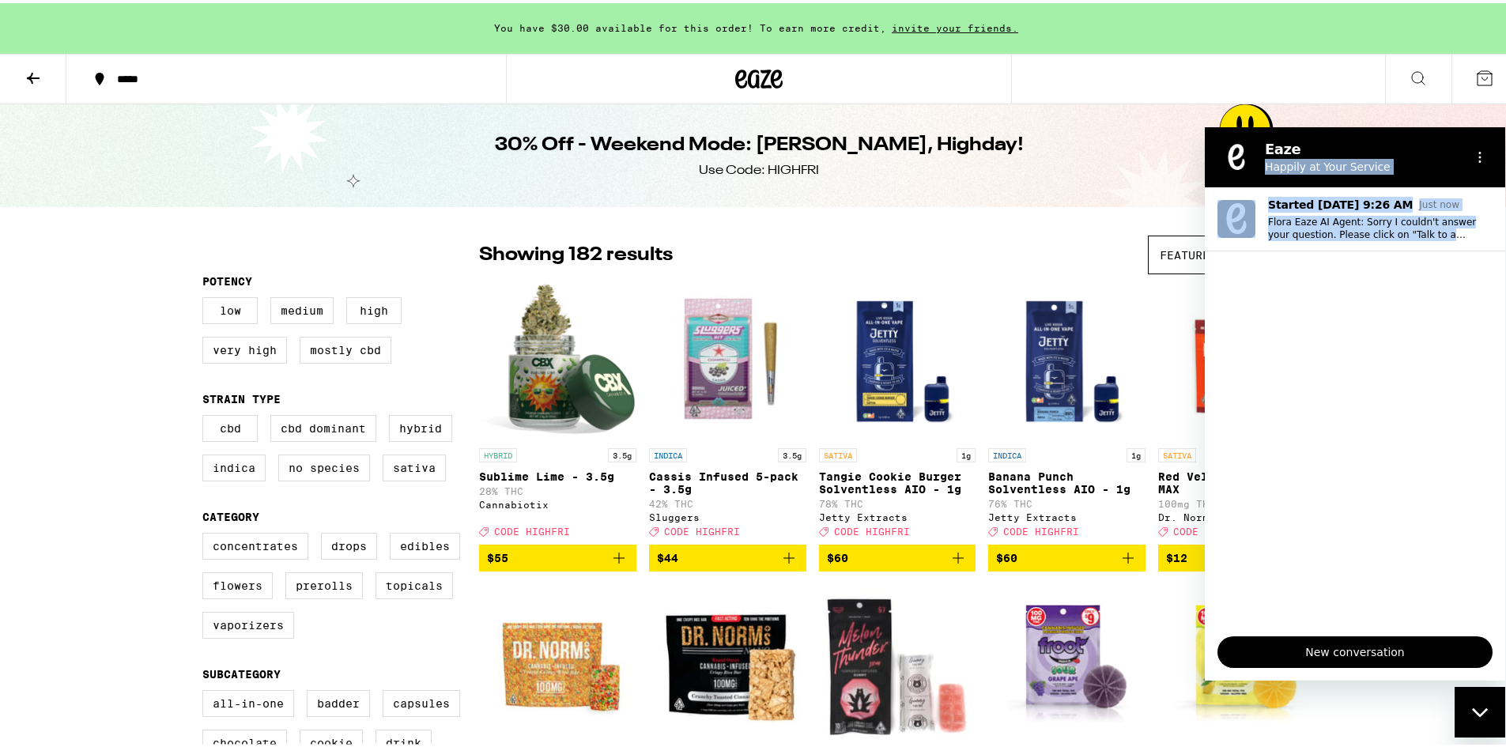
drag, startPoint x: 1375, startPoint y: 140, endPoint x: 916, endPoint y: 785, distance: 792.0
click at [1205, 680] on html "Eaze Happily at Your Service Started [DATE] 9:26 AM Just now Flora Eaze AI Agen…" at bounding box center [1355, 403] width 300 height 553
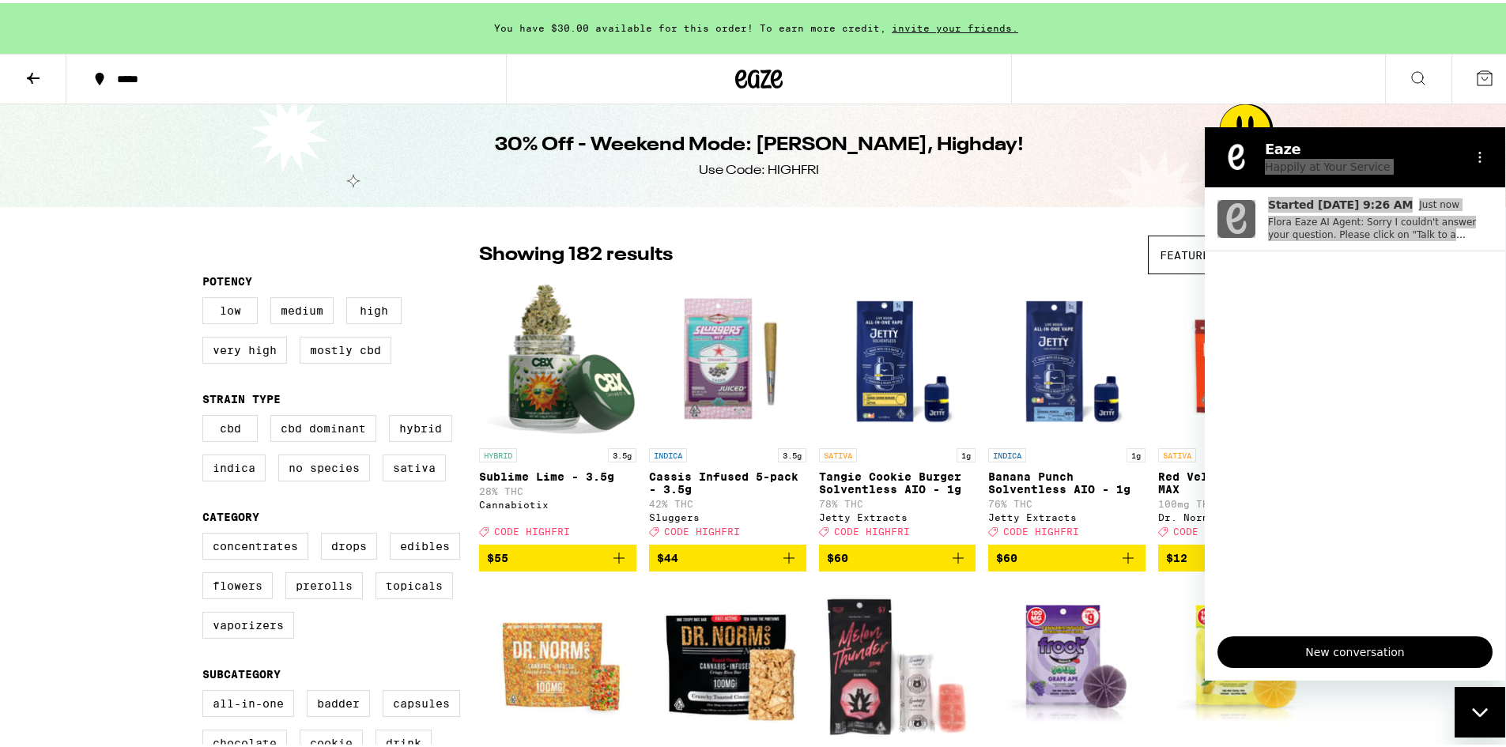
click at [1172, 645] on img "Open page for Sour Lemon Gummy Single - 100mg from Froot" at bounding box center [1236, 660] width 157 height 158
